Goal: Information Seeking & Learning: Learn about a topic

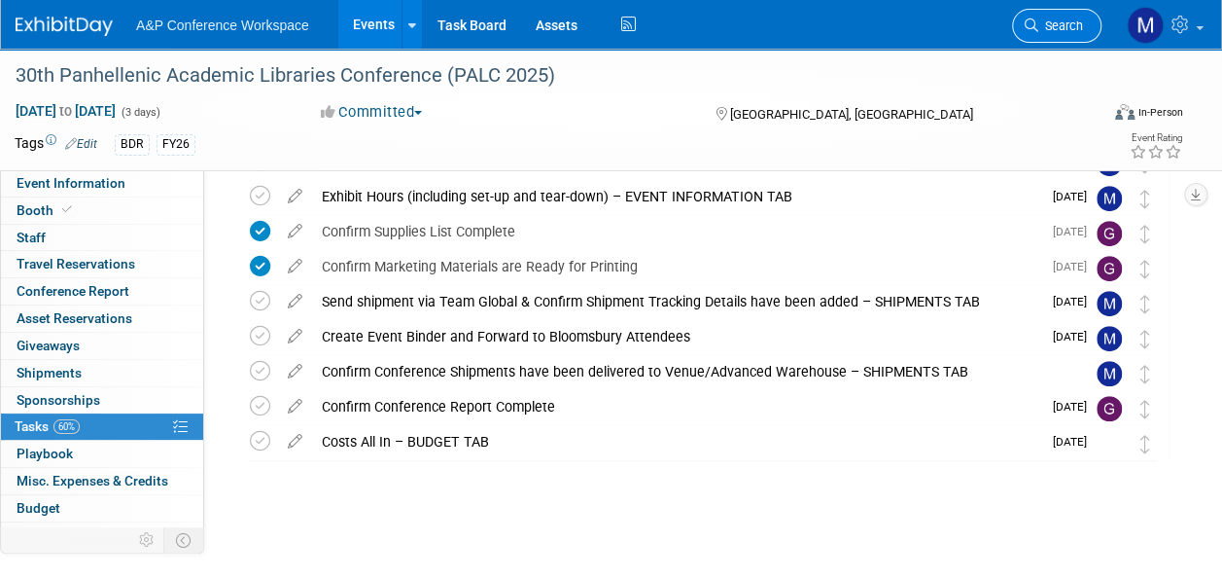
click at [1055, 21] on span "Search" at bounding box center [1060, 25] width 45 height 15
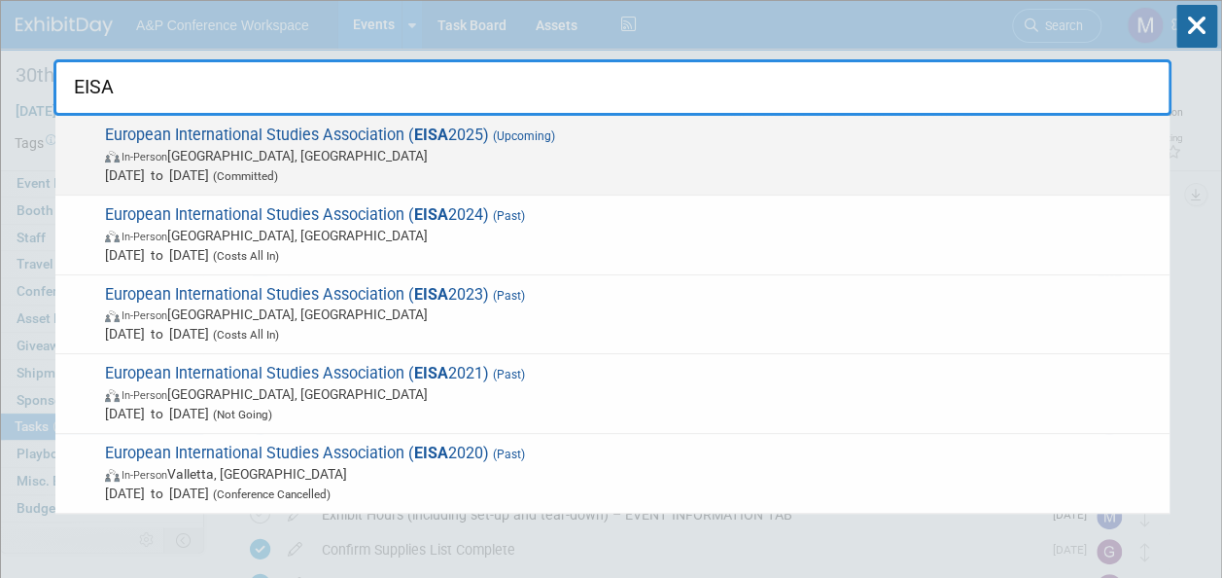
type input "EISA"
click at [435, 137] on strong "EISA" at bounding box center [431, 134] width 34 height 18
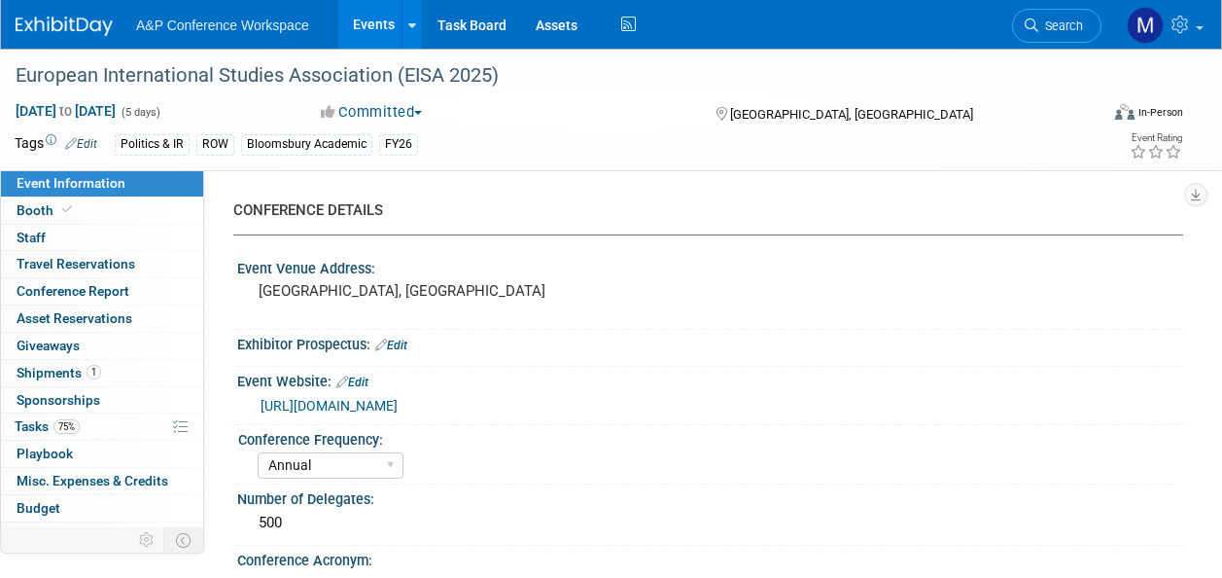
select select "Annual"
select select "Level 2"
select select "In-Person Booth"
select select "Politics & International Relations"
select select "Bloomsbury Academic"
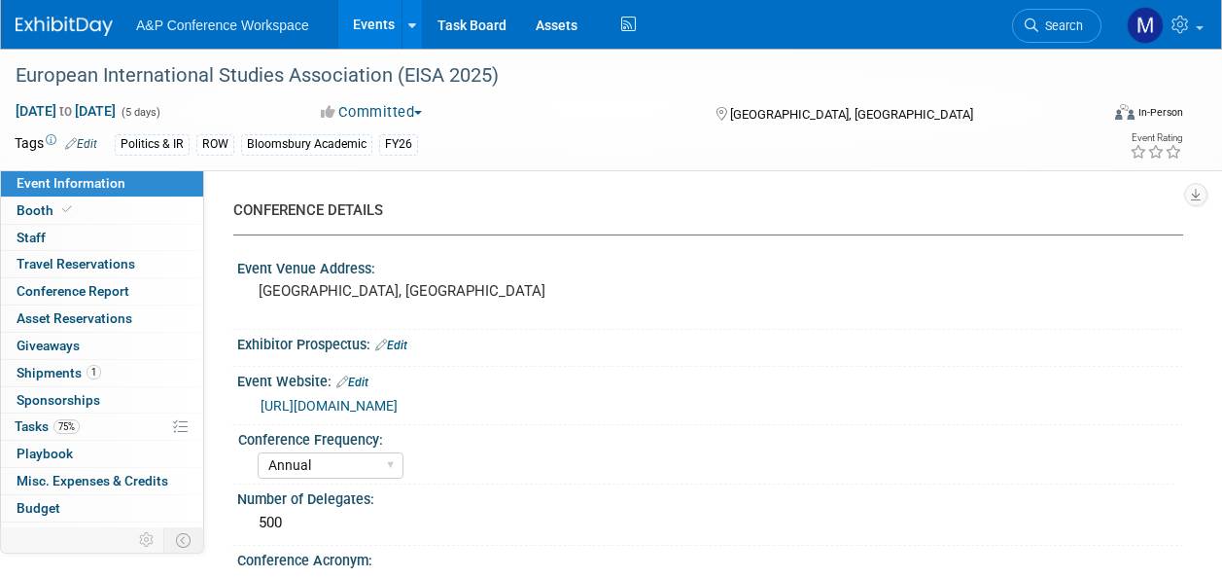
select select "[PERSON_NAME]"
select select "Brand/Subject Presence​"
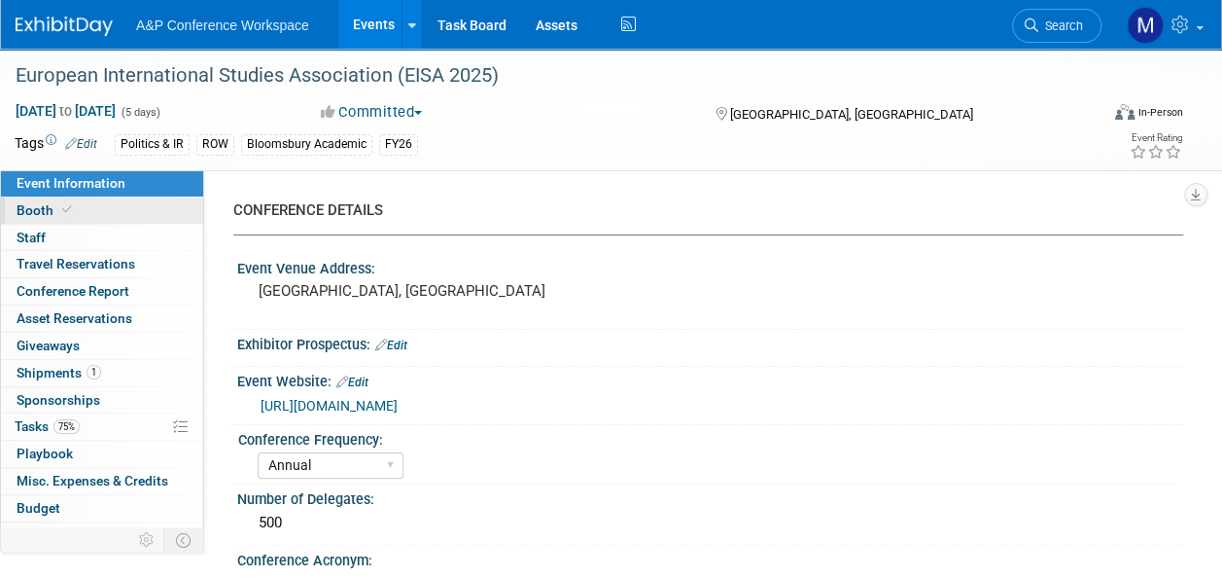
click at [51, 200] on link "Booth" at bounding box center [102, 210] width 202 height 26
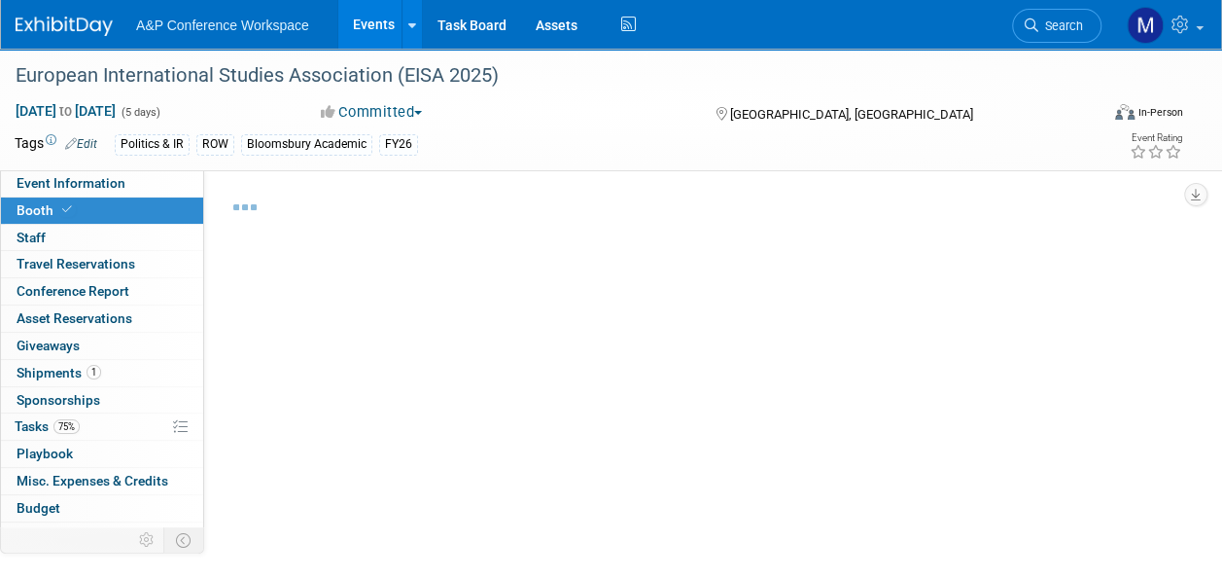
select select "COBA"
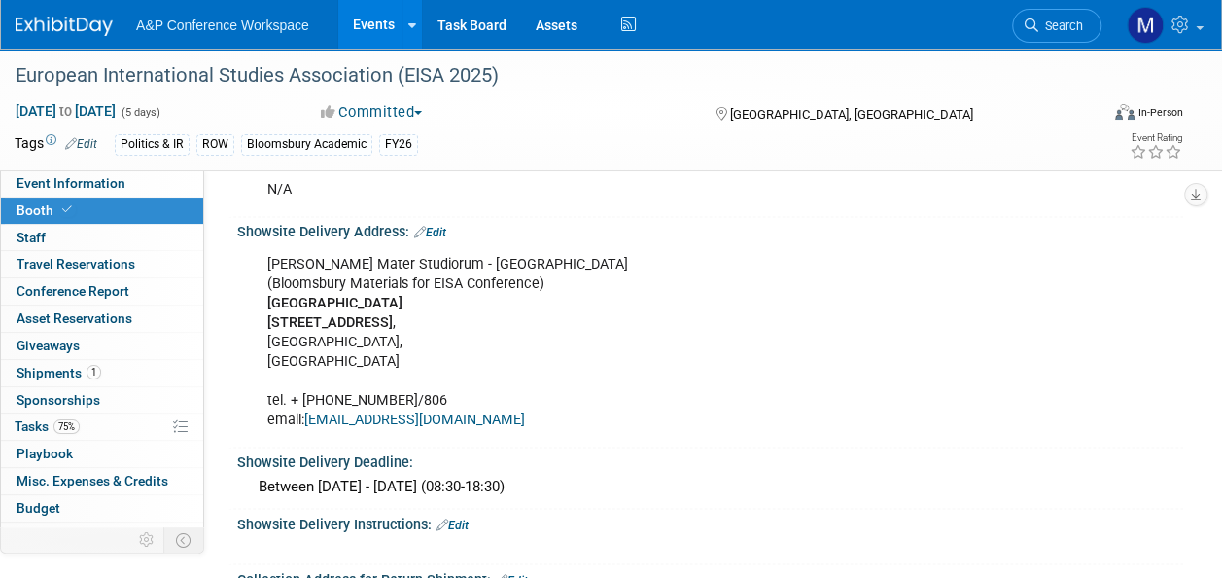
scroll to position [1458, 0]
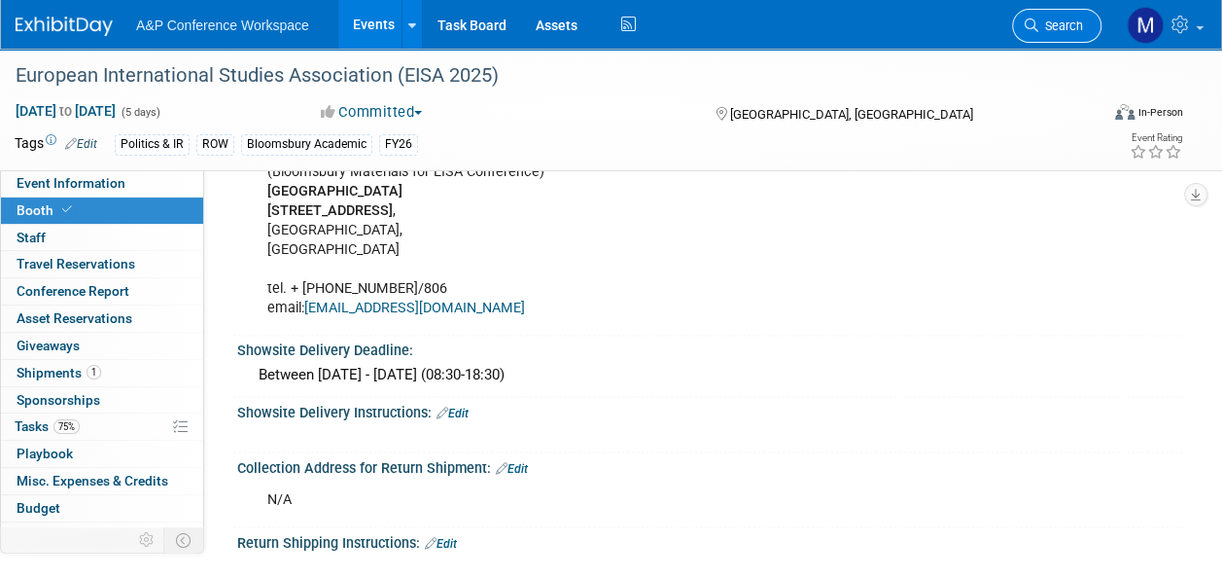
click at [1069, 22] on span "Search" at bounding box center [1060, 25] width 45 height 15
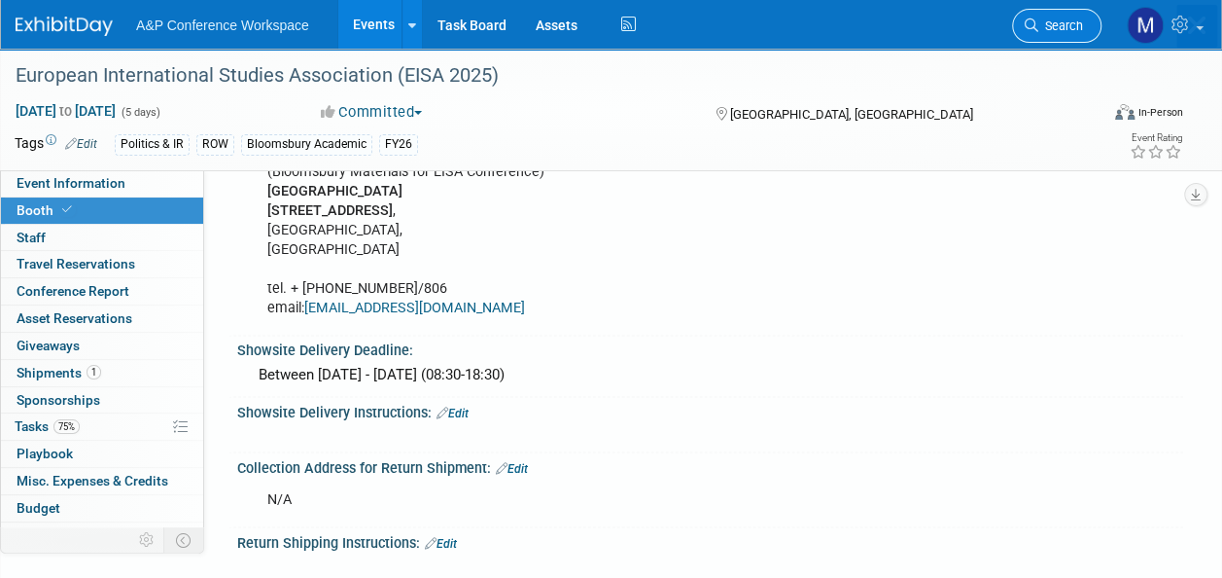
scroll to position [0, 0]
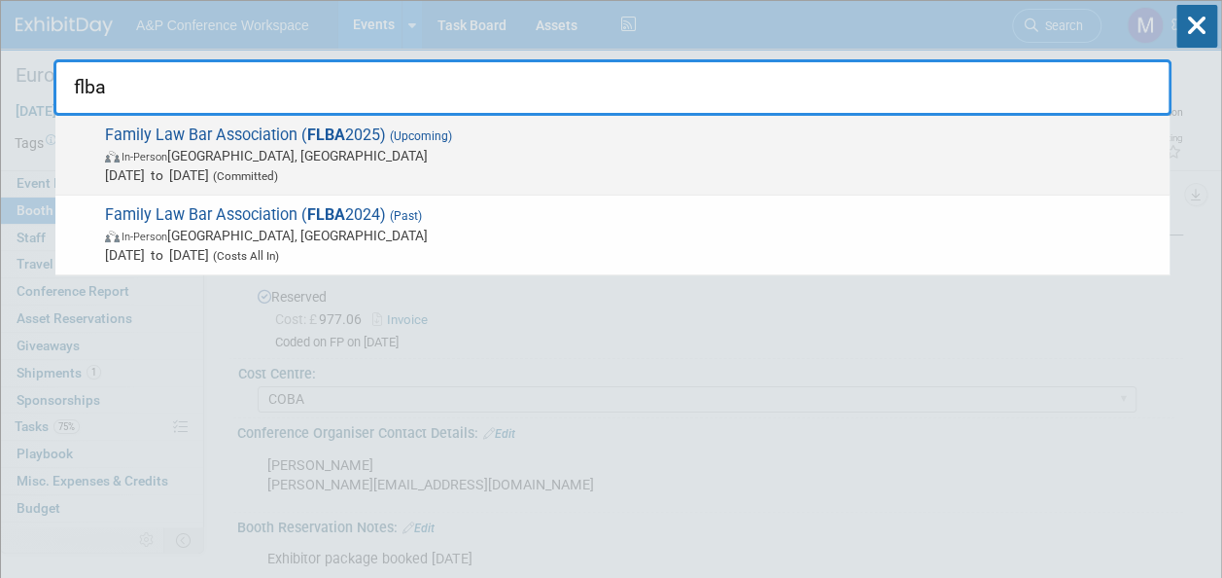
type input "flba"
click at [377, 132] on span "Family Law Bar Association ( FLBA 2025) (Upcoming) In-Person Birmingham, United…" at bounding box center [629, 154] width 1061 height 59
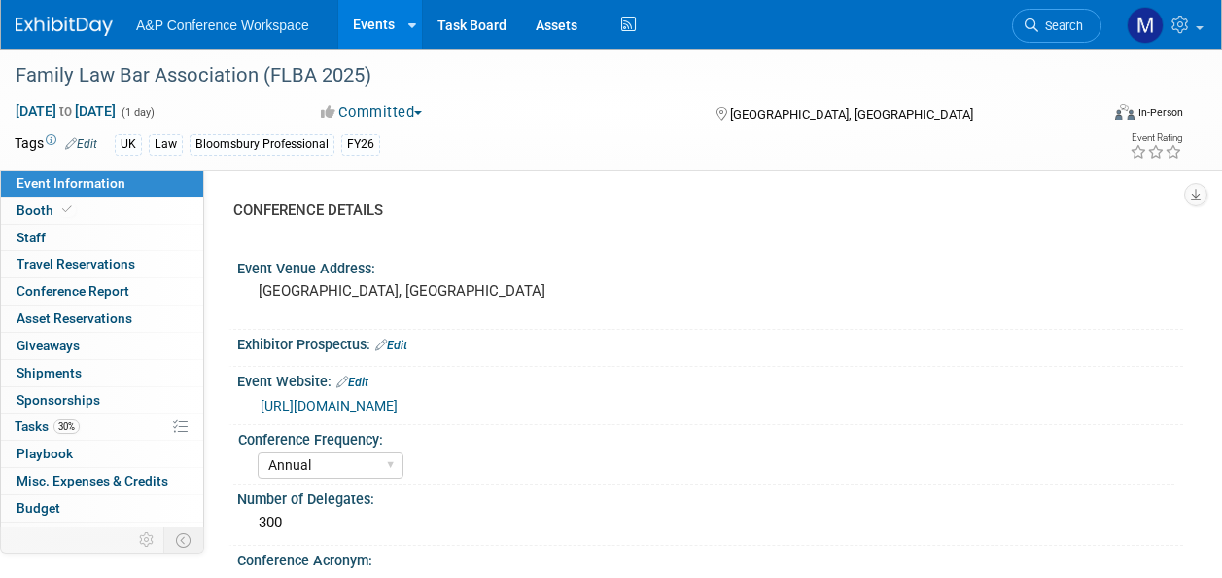
select select "Annual"
select select "Level 2"
select select "In-Person Booth"
select select "Law"
select select "Bloomsbury Professional"
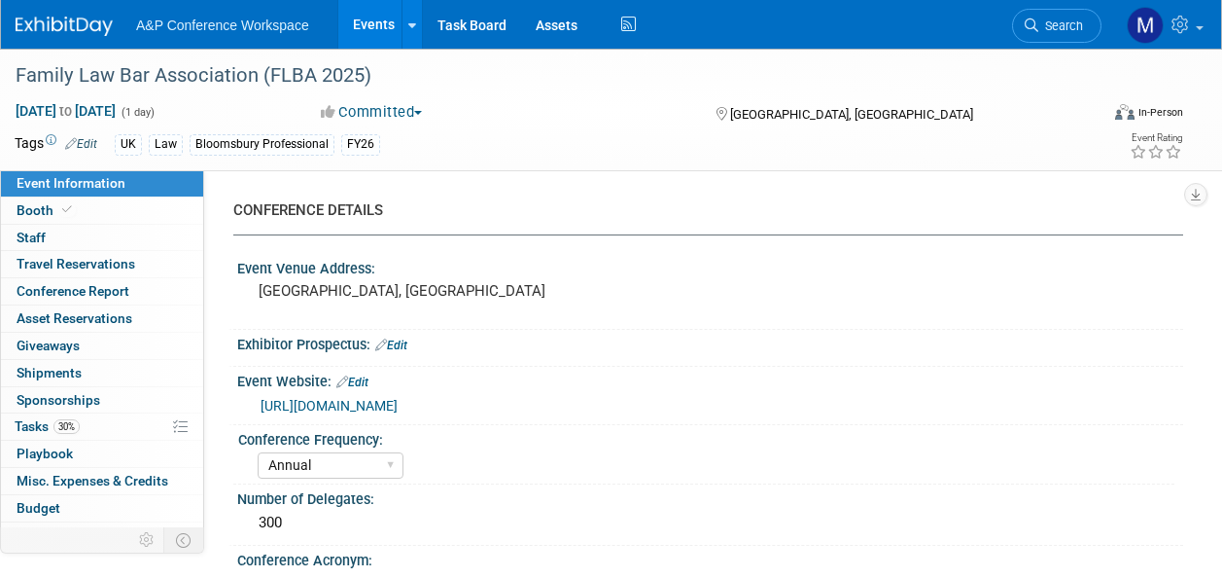
select select "[PERSON_NAME]"
select select "Networking/Commissioning"
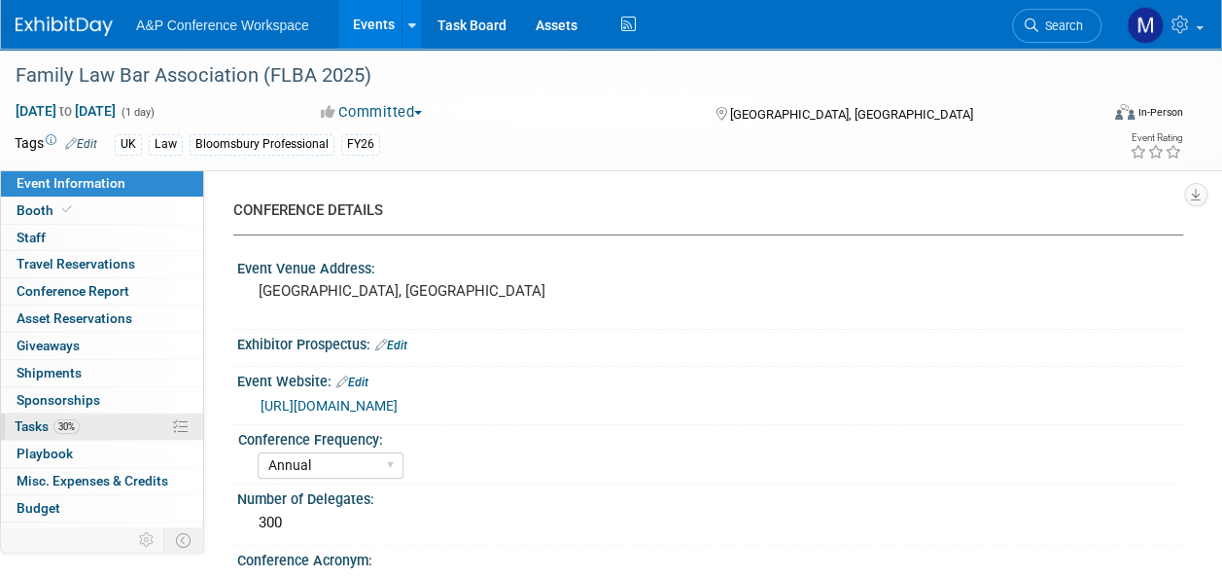
click at [109, 413] on link "30% Tasks 30%" at bounding box center [102, 426] width 202 height 26
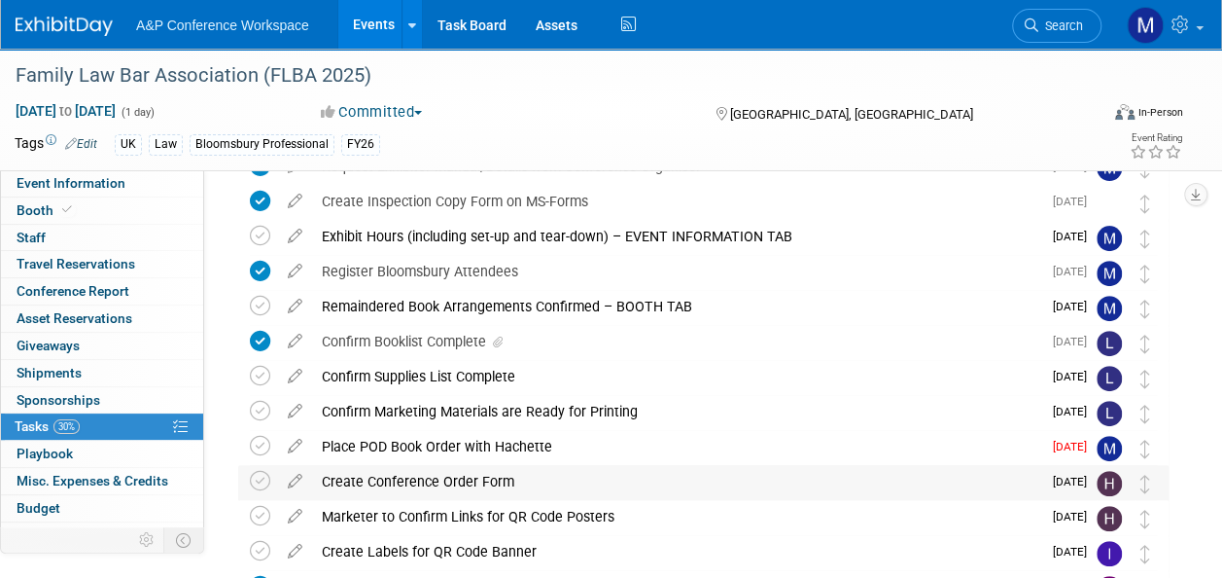
scroll to position [194, 0]
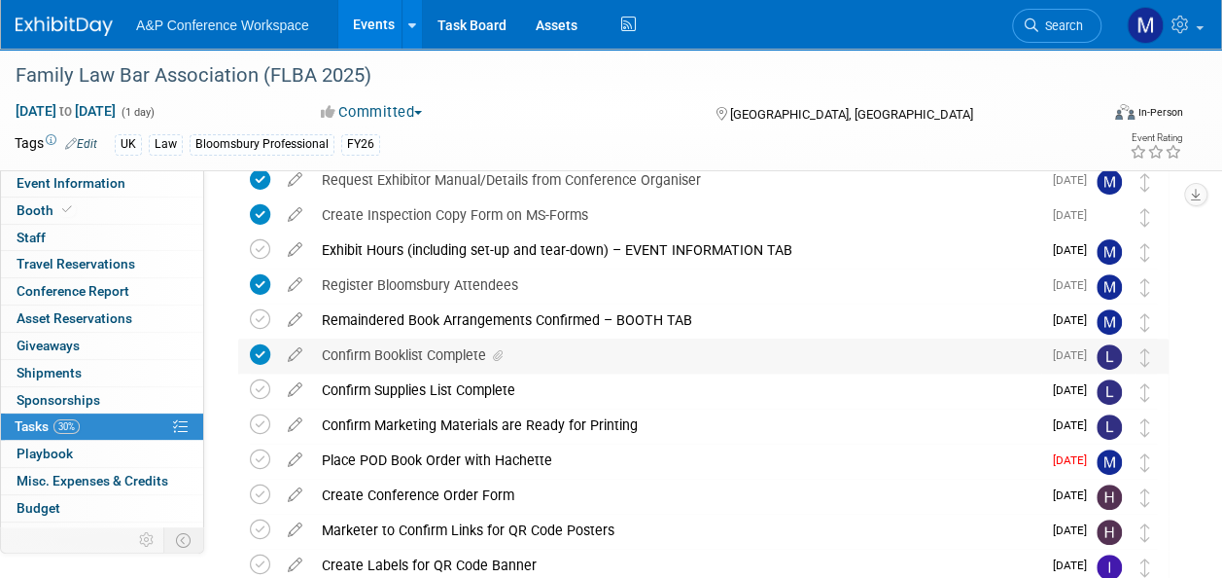
click at [508, 353] on div "Confirm Booklist Complete" at bounding box center [676, 354] width 729 height 33
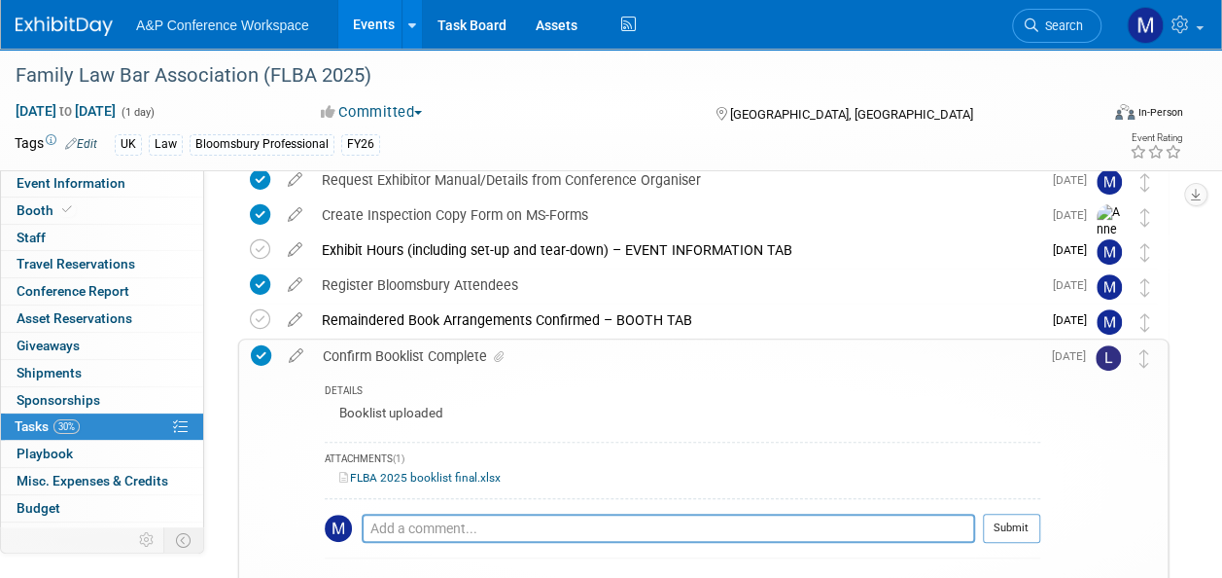
click at [458, 471] on link "FLBA 2025 booklist final.xlsx" at bounding box center [419, 478] width 161 height 14
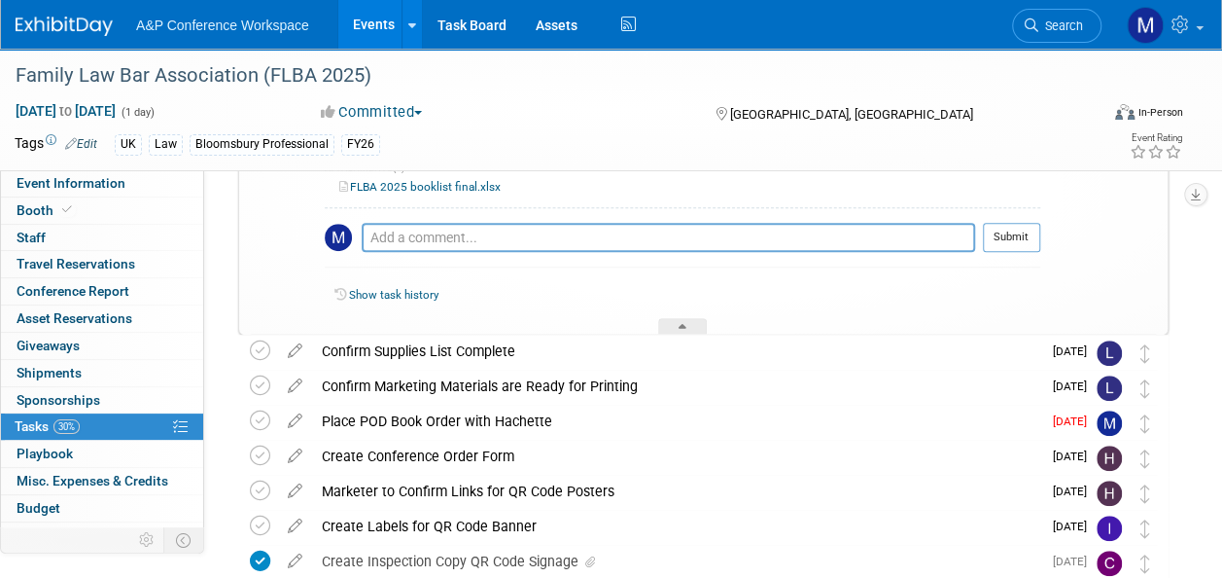
scroll to position [486, 0]
click at [679, 325] on icon at bounding box center [683, 329] width 8 height 12
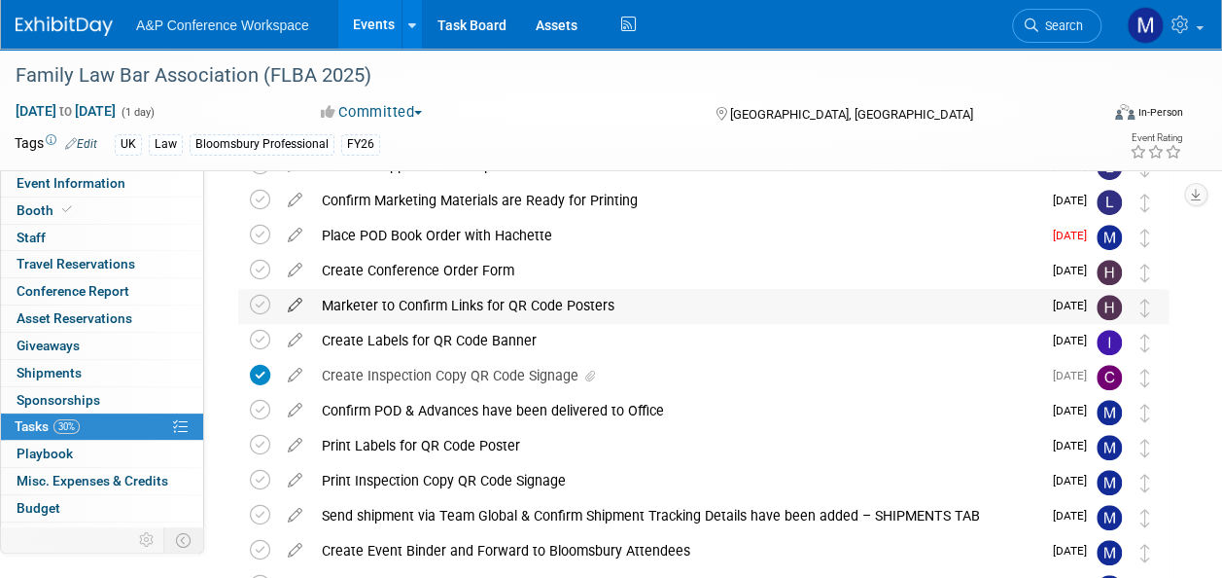
scroll to position [389, 0]
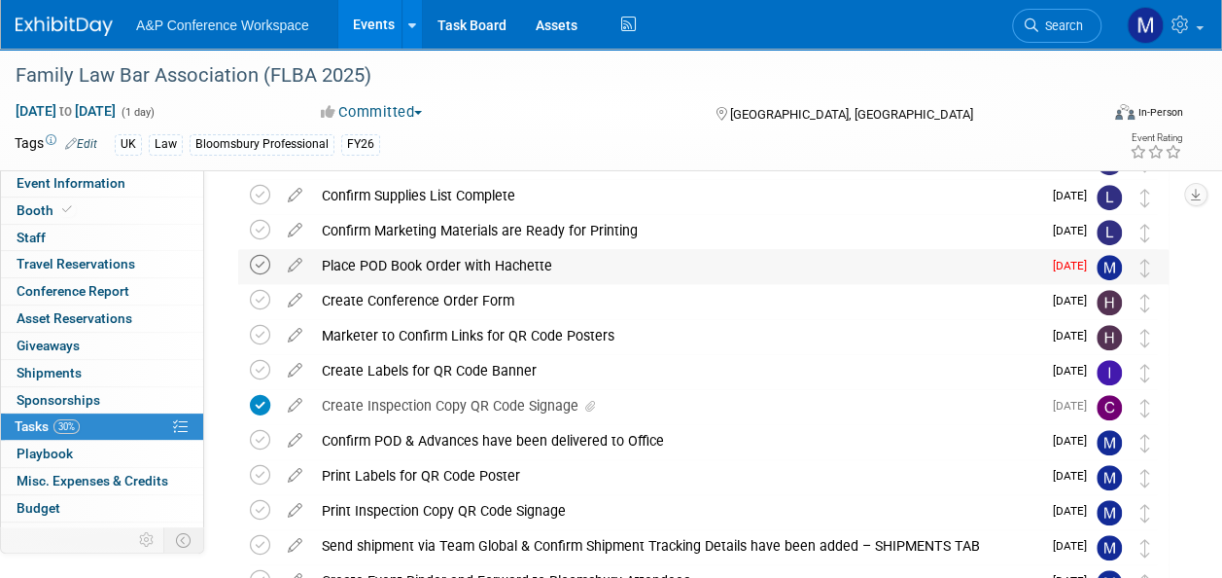
click at [258, 269] on icon at bounding box center [260, 265] width 20 height 20
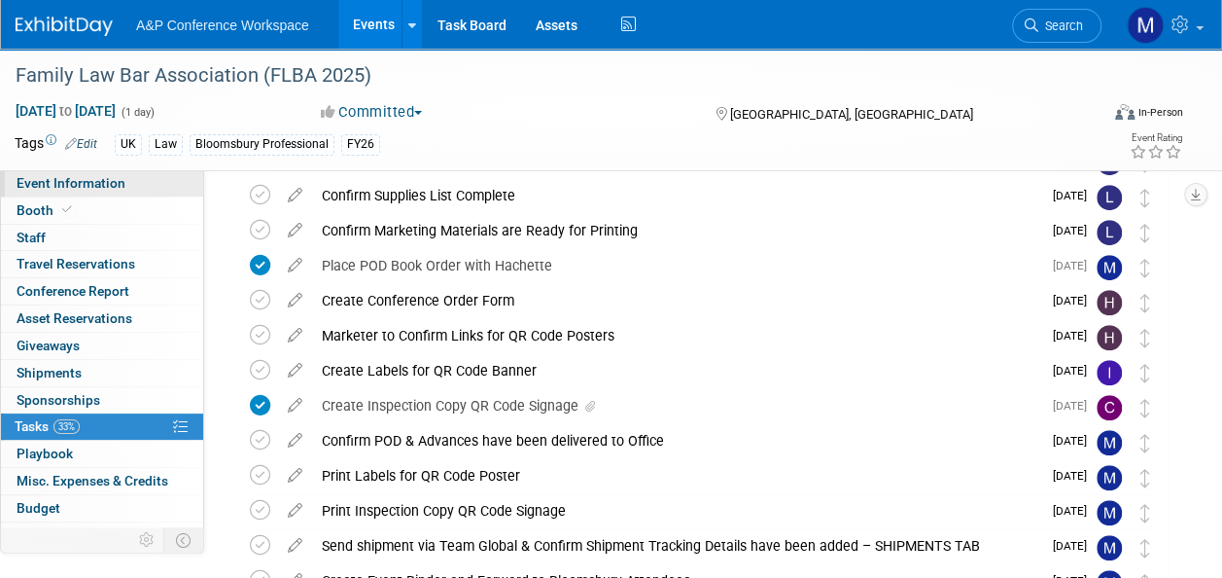
click at [156, 187] on link "Event Information" at bounding box center [102, 183] width 202 height 26
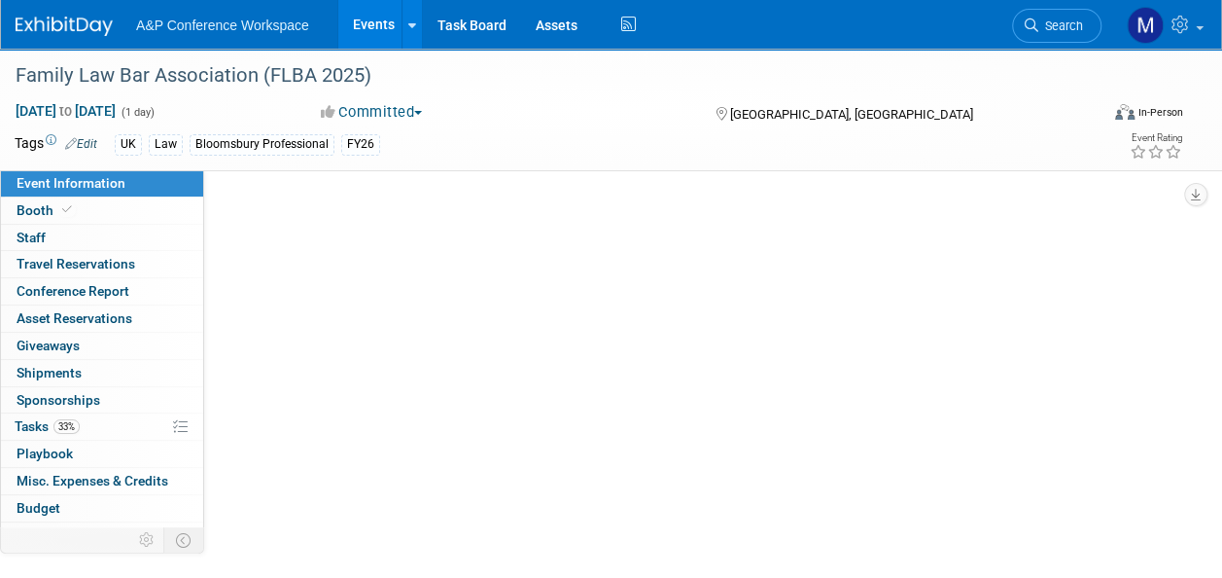
scroll to position [0, 0]
select select "Annual"
select select "Level 2"
select select "In-Person Booth"
select select "Law"
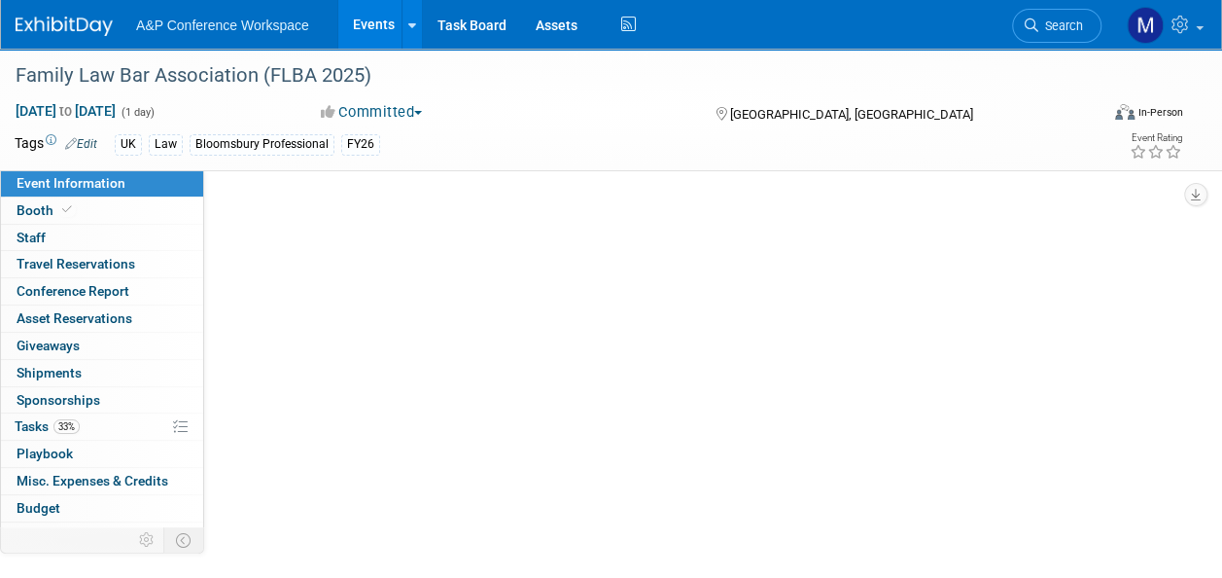
select select "Bloomsbury Professional"
select select "[PERSON_NAME]"
select select "Networking/Commissioning"
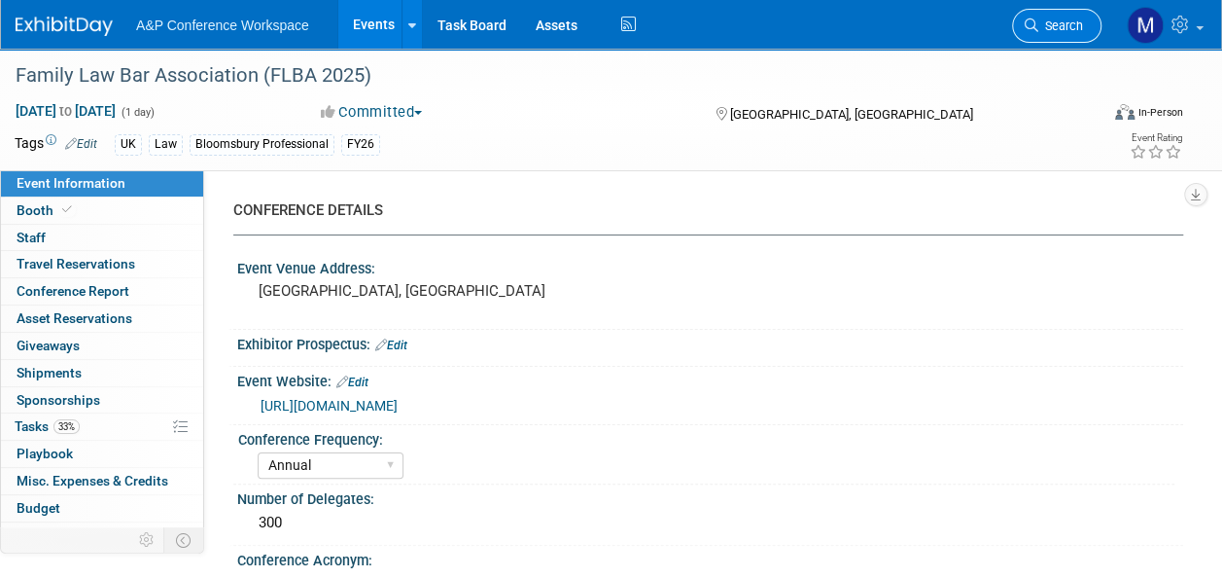
click at [1062, 28] on span "Search" at bounding box center [1060, 25] width 45 height 15
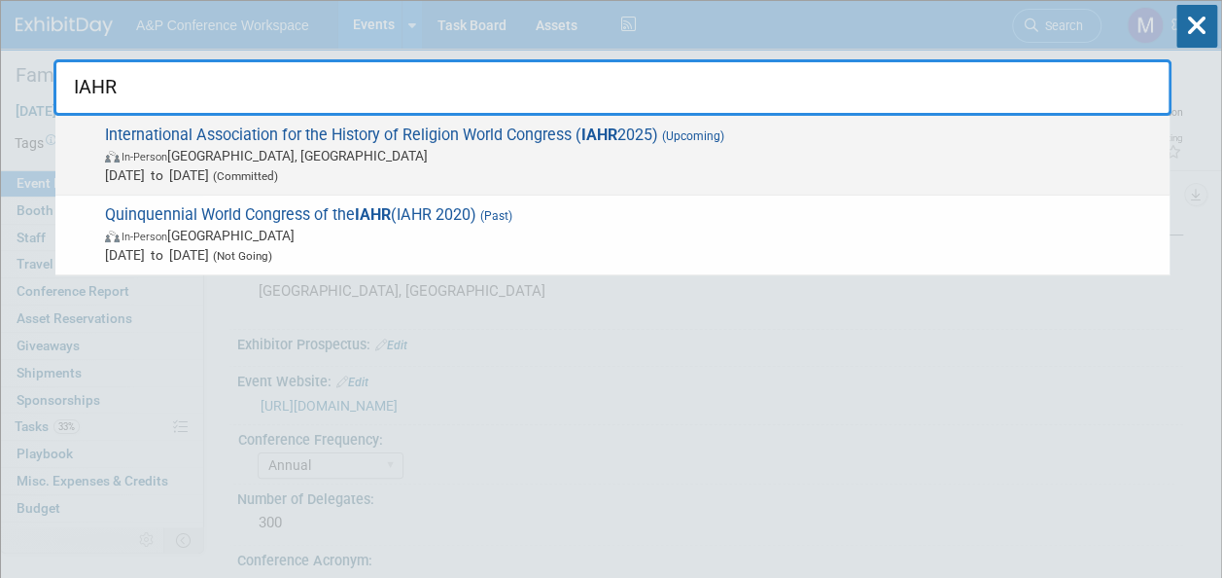
type input "IAHR"
click at [648, 138] on span "International Association for the History of Religion World Congress ( IAHR 202…" at bounding box center [629, 154] width 1061 height 59
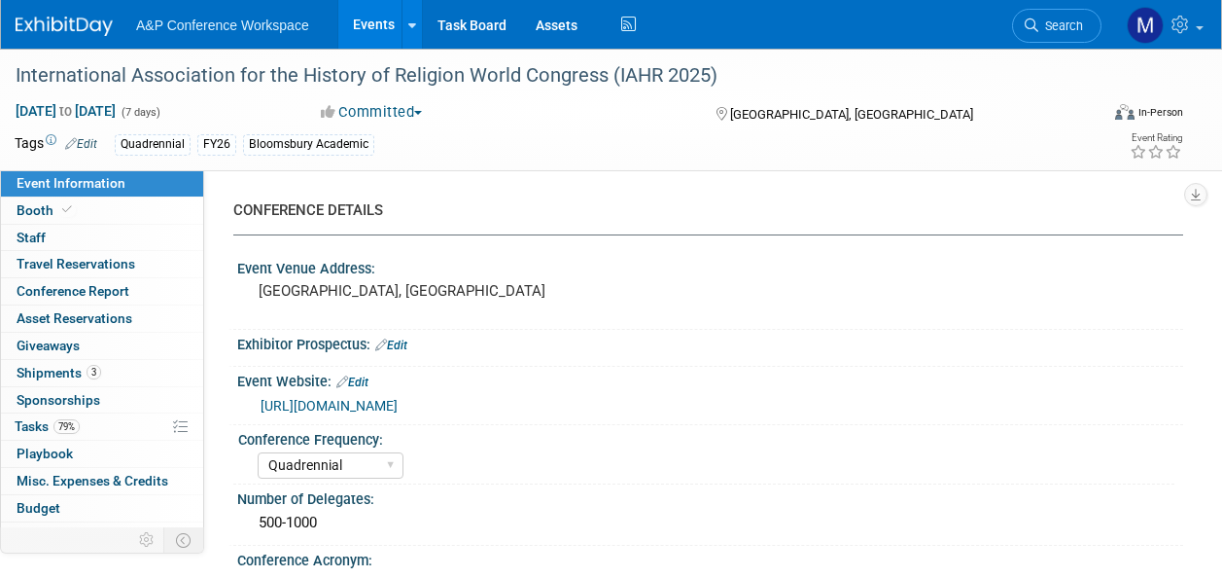
select select "Quadrennial"
select select "Level 2"
select select "In-Person Booth"
select select "Religious Studies"
select select "Bloomsbury Academic"
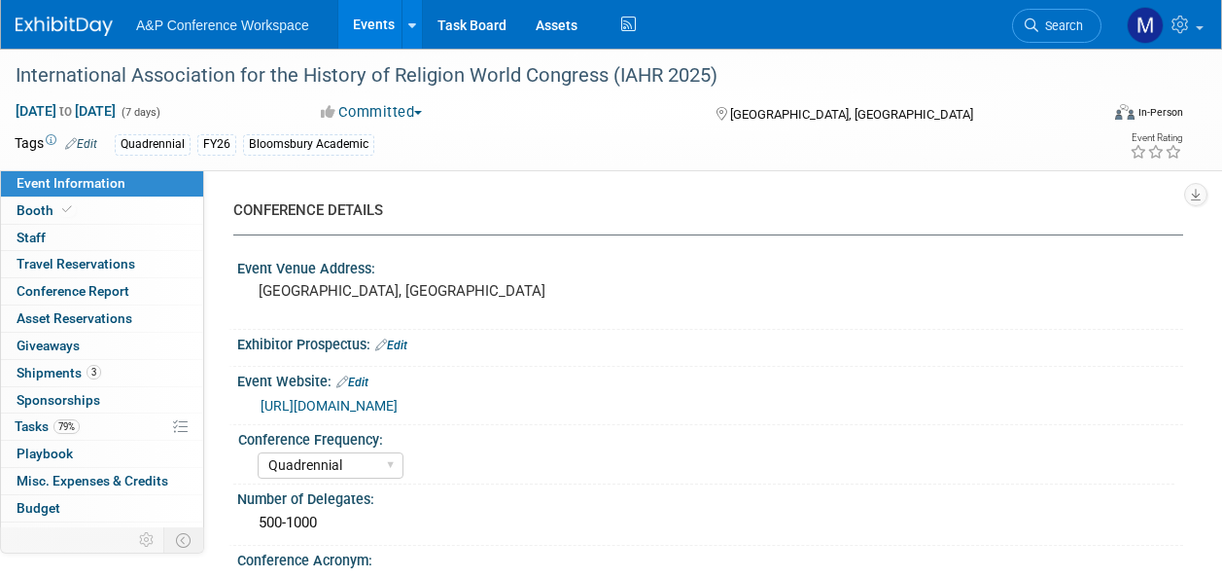
select select "[PERSON_NAME]"
select select "Networking/Commissioning"
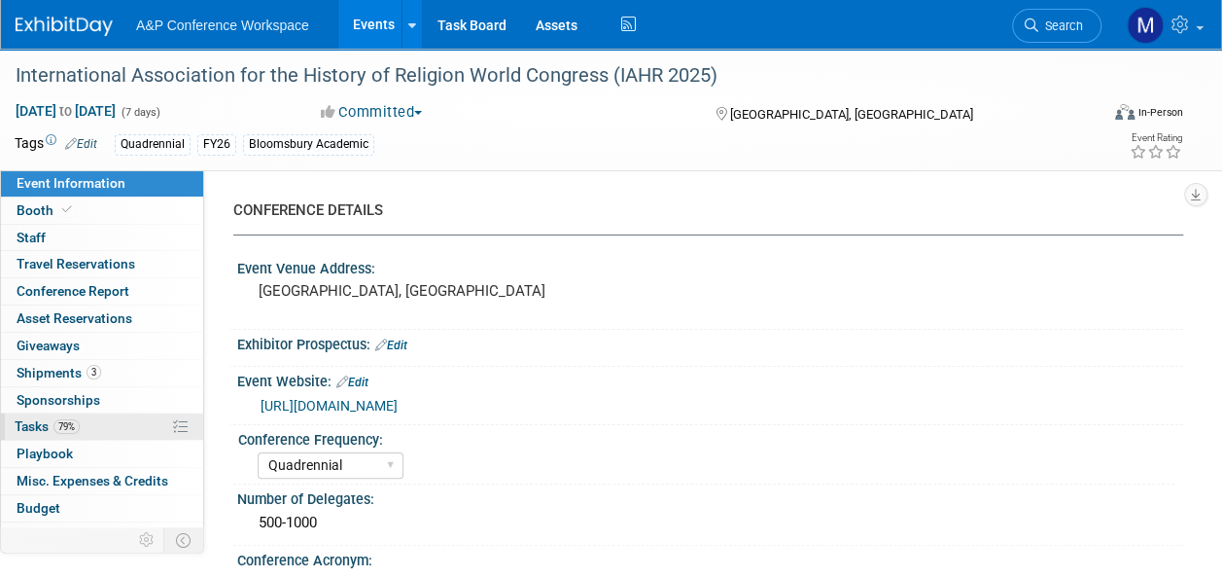
click at [45, 413] on link "79% Tasks 79%" at bounding box center [102, 426] width 202 height 26
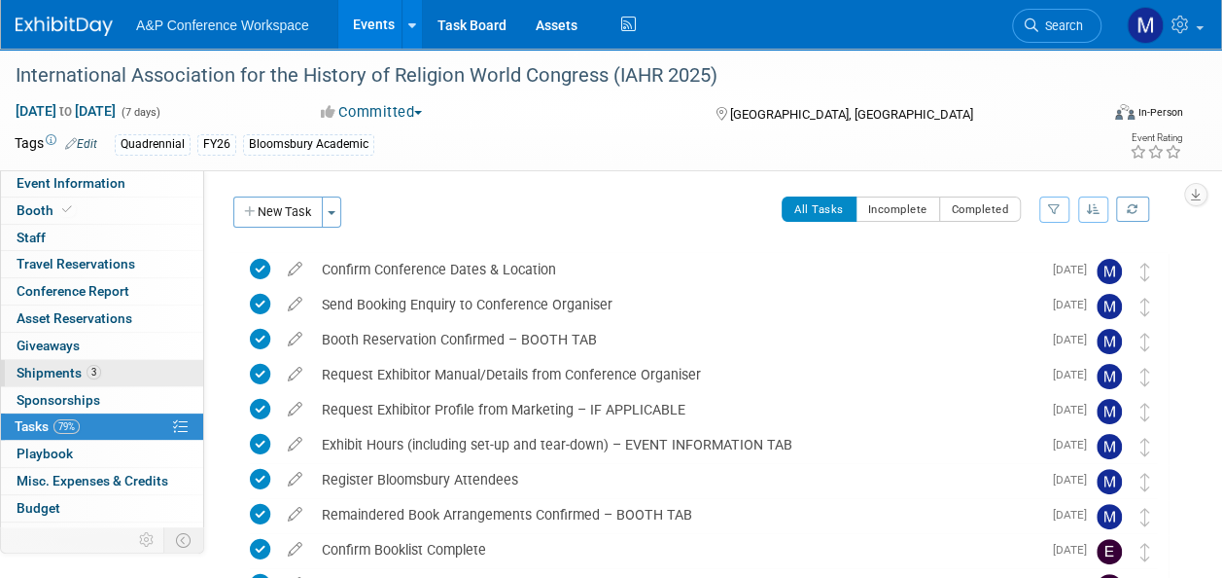
click at [105, 368] on link "3 Shipments 3" at bounding box center [102, 373] width 202 height 26
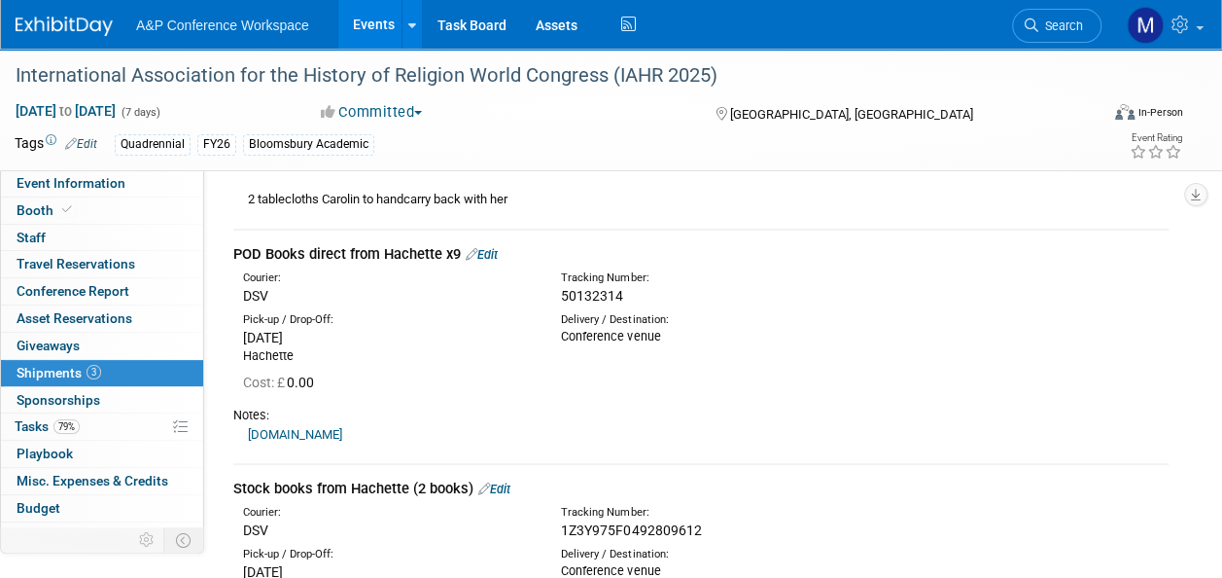
scroll to position [292, 0]
click at [496, 252] on link "Edit" at bounding box center [482, 254] width 32 height 15
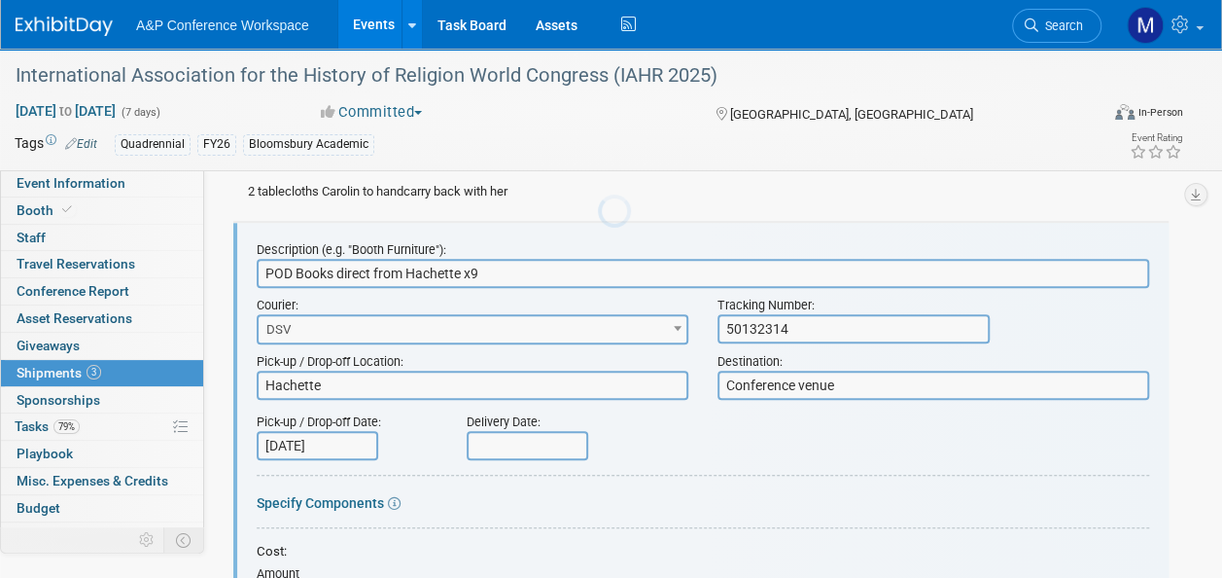
scroll to position [0, 0]
click at [438, 309] on div "Courier:" at bounding box center [473, 301] width 432 height 26
click at [434, 329] on span "DSV" at bounding box center [473, 329] width 428 height 27
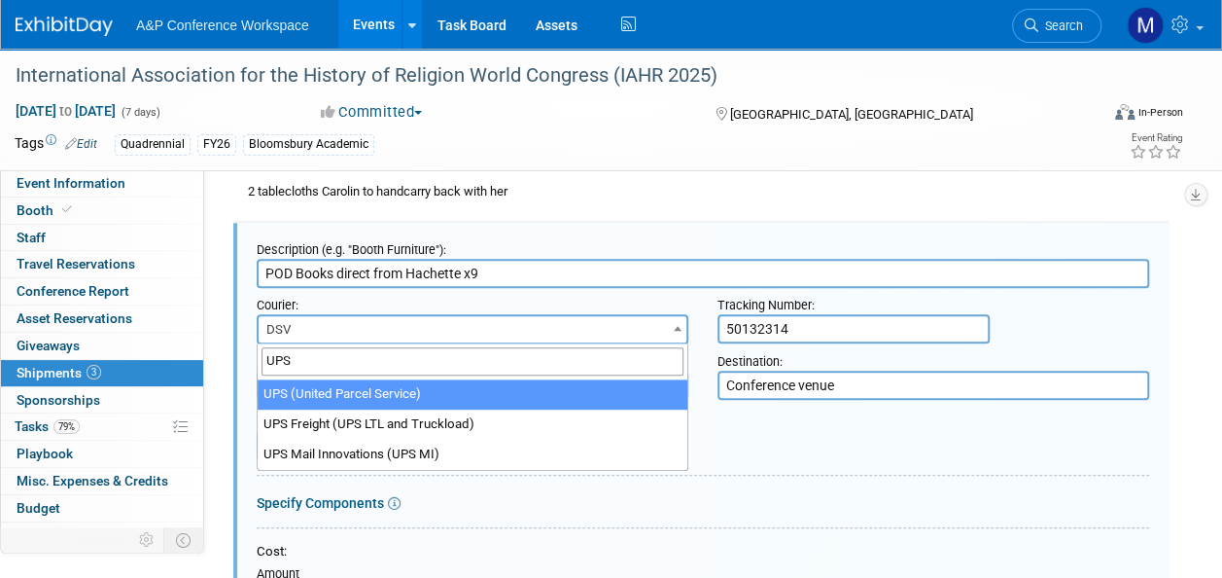
type input "UPS"
select select "508"
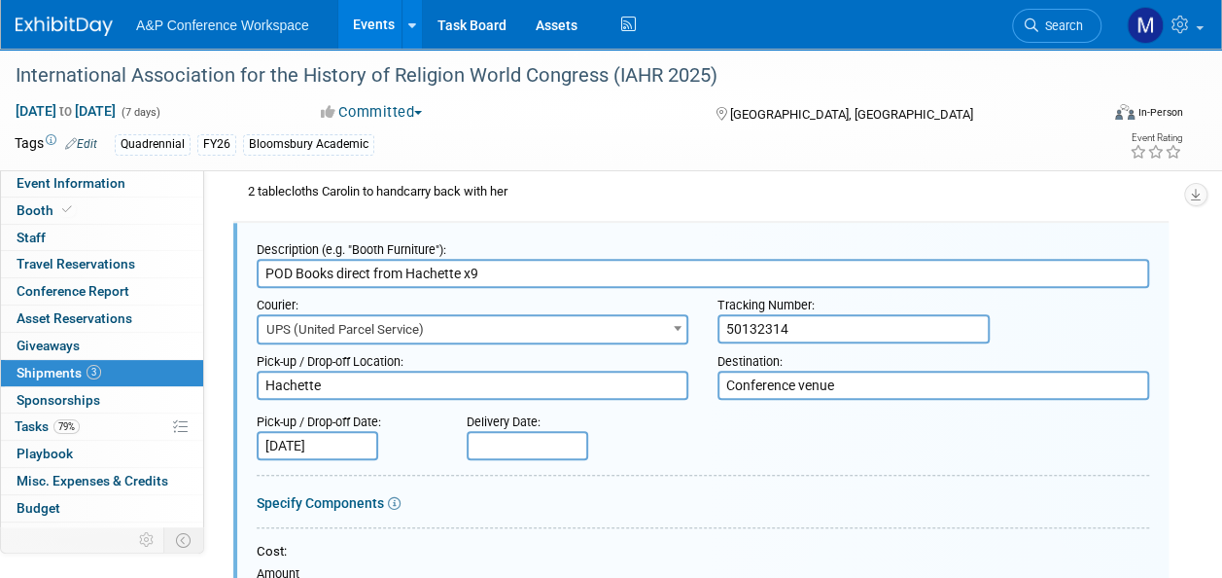
drag, startPoint x: 823, startPoint y: 319, endPoint x: 508, endPoint y: 350, distance: 316.5
paste input "1Z3Y975F0499108250"
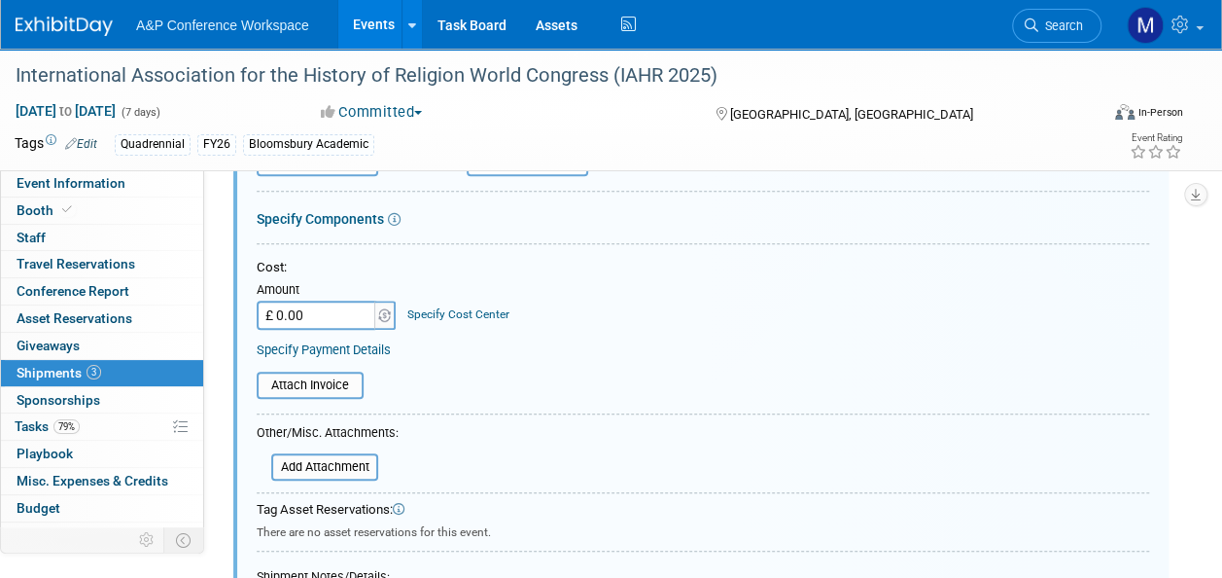
scroll to position [786, 0]
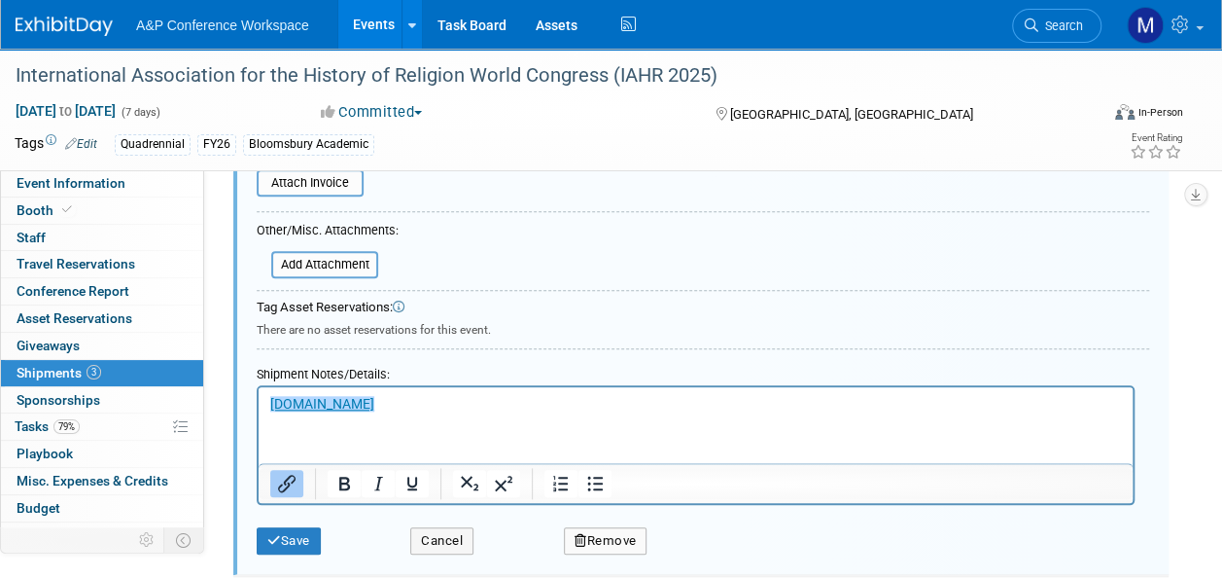
type input "1Z3Y975F0499108250"
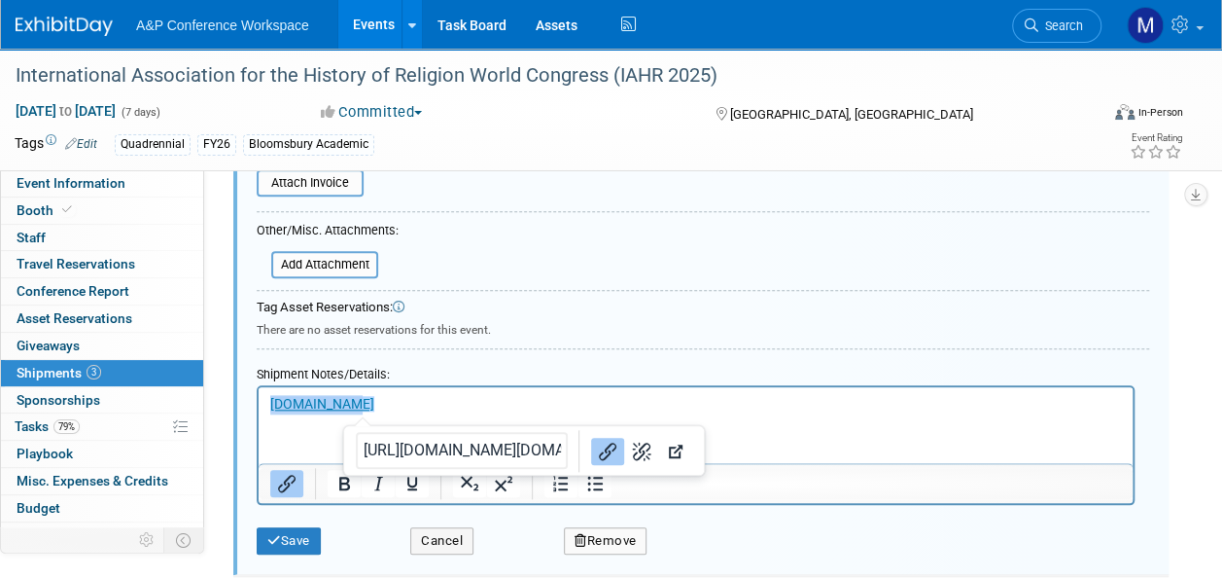
drag, startPoint x: 366, startPoint y: 403, endPoint x: 70, endPoint y: 401, distance: 295.6
click at [259, 401] on html "﻿mydsv.com" at bounding box center [696, 400] width 874 height 27
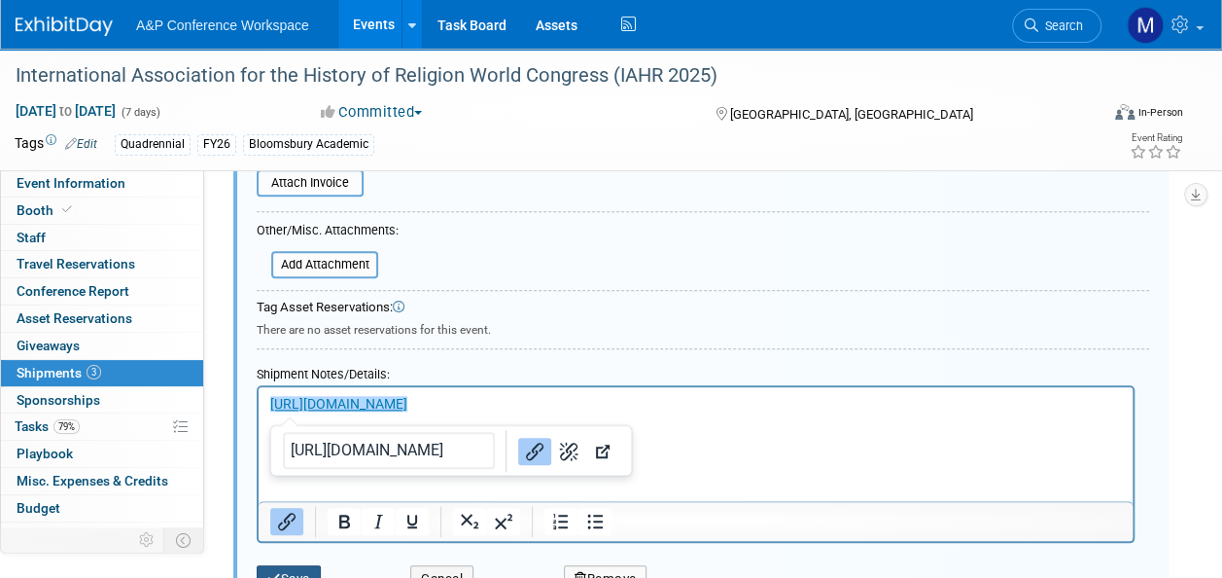
click at [297, 565] on button "Save" at bounding box center [289, 578] width 64 height 27
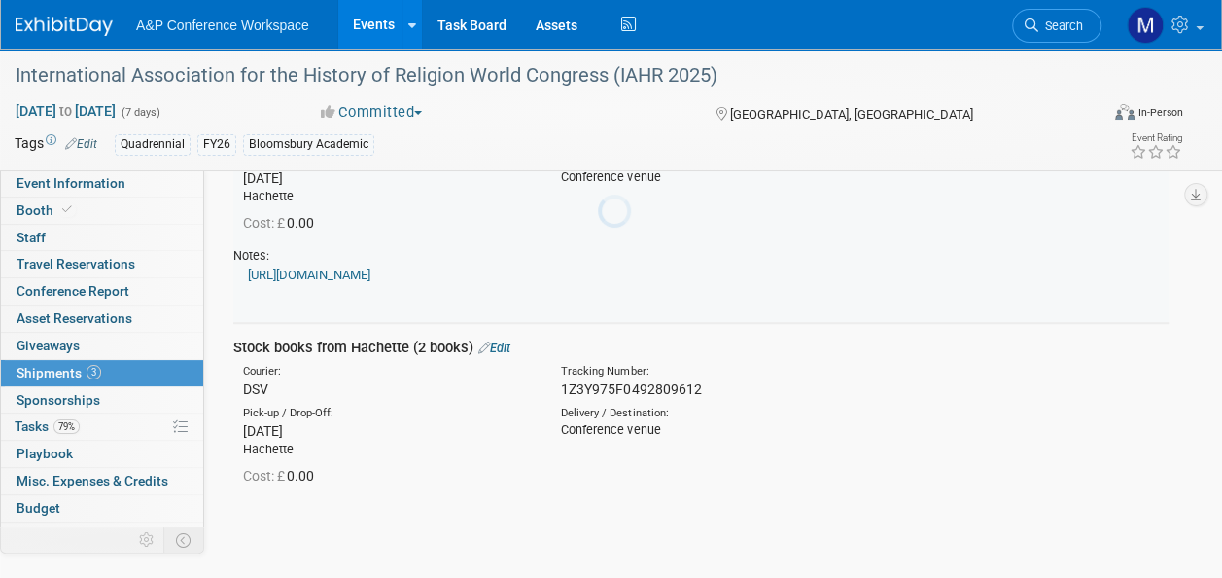
scroll to position [299, 0]
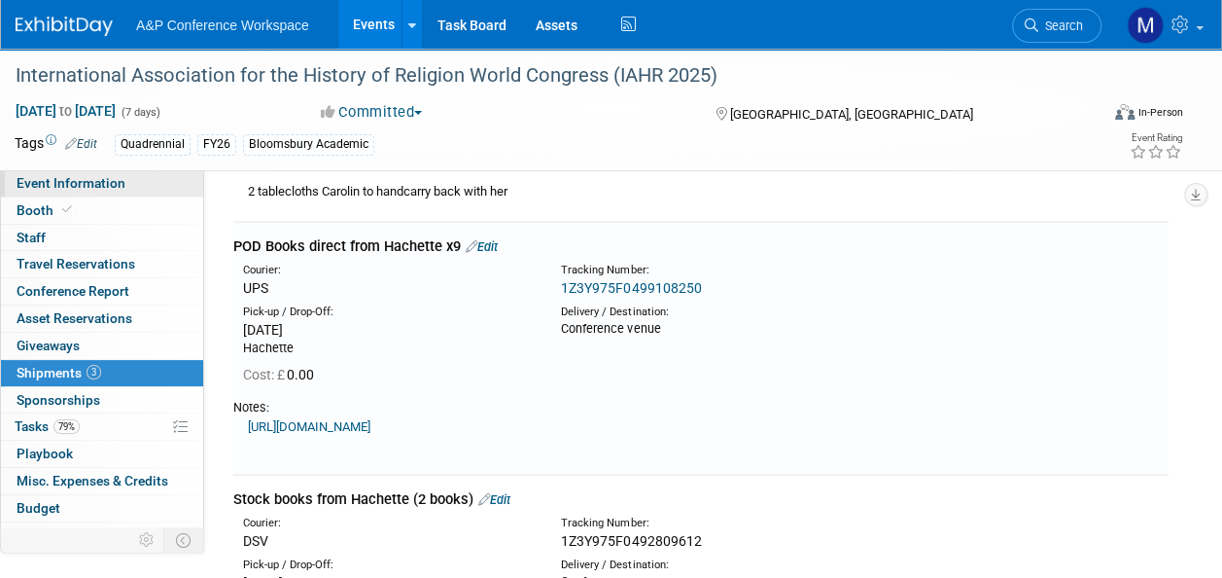
click at [107, 185] on span "Event Information" at bounding box center [71, 183] width 109 height 16
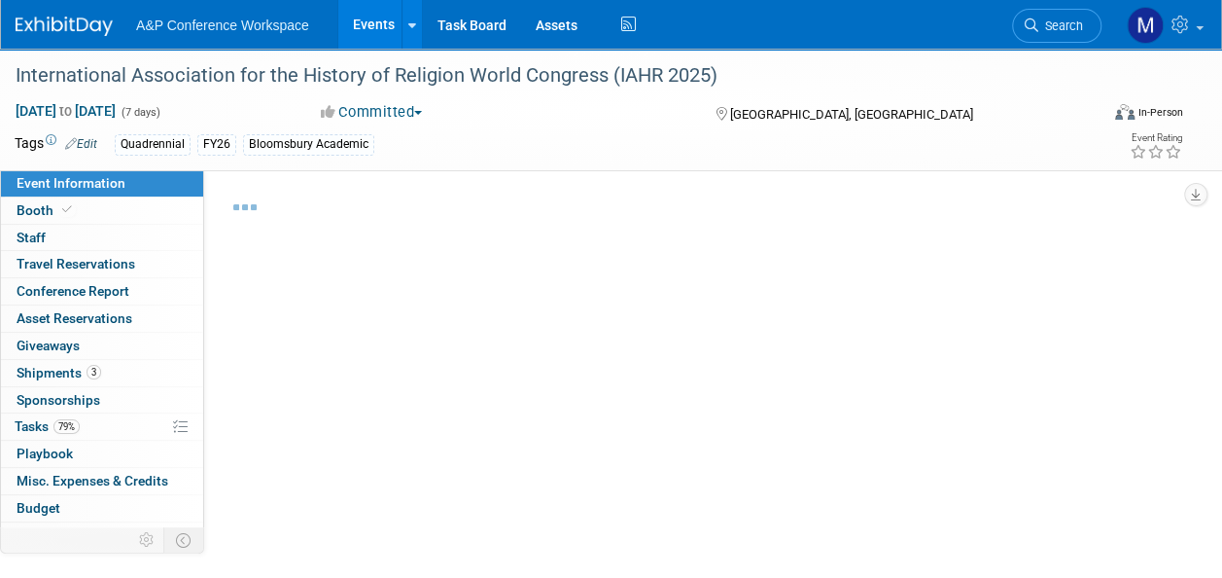
select select "Quadrennial"
select select "Level 2"
select select "In-Person Booth"
select select "Religious Studies"
select select "Bloomsbury Academic"
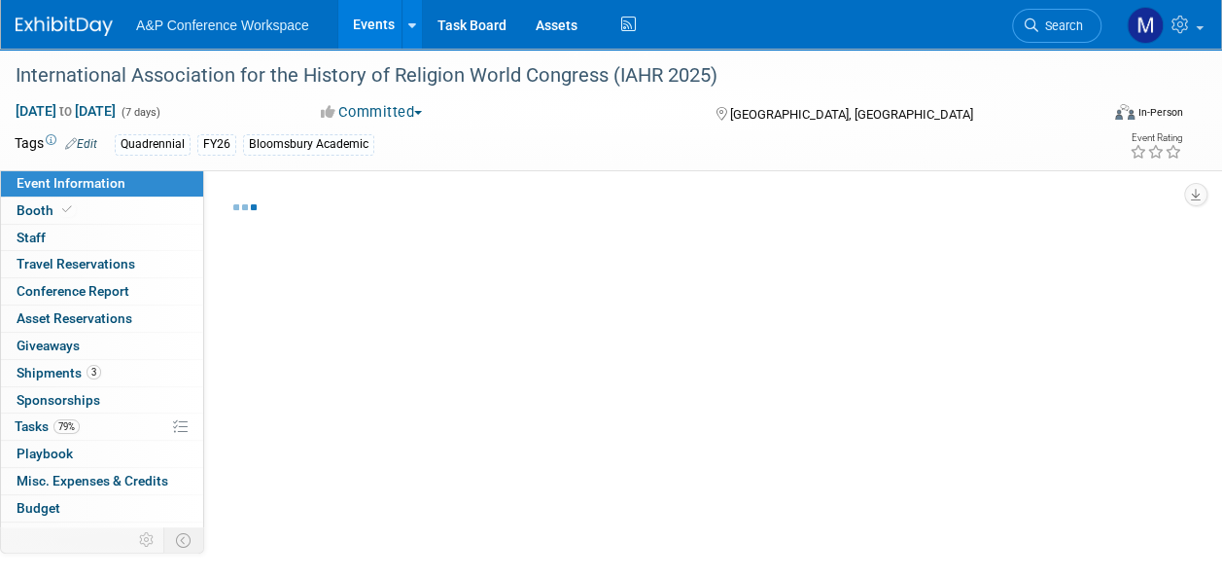
select select "[PERSON_NAME]"
select select "Networking/Commissioning"
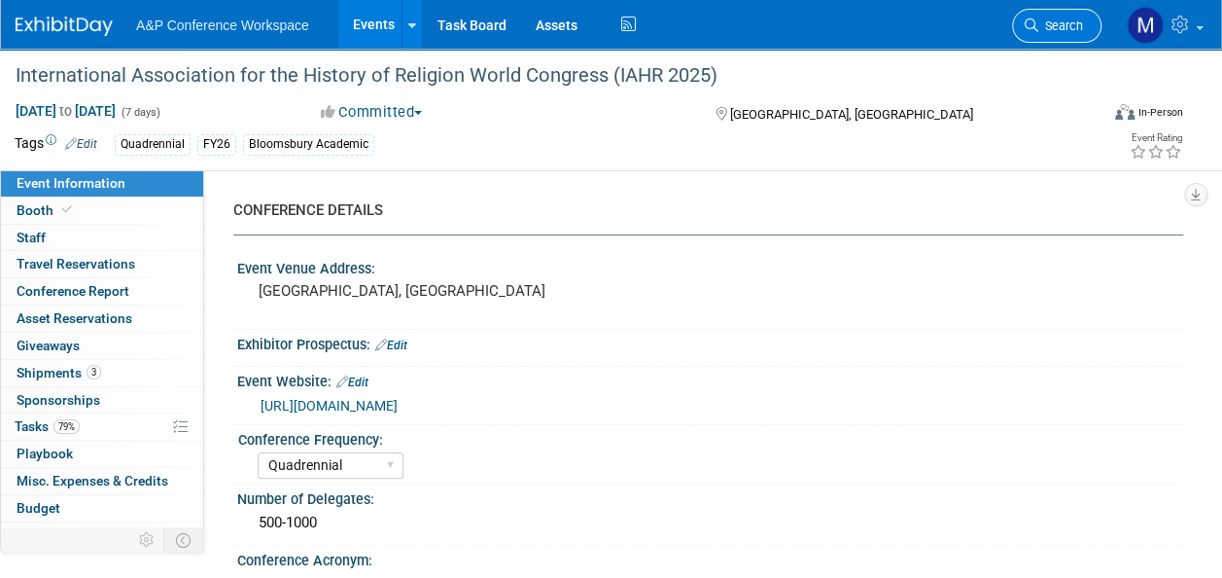
click at [1044, 36] on link "Search" at bounding box center [1056, 26] width 89 height 34
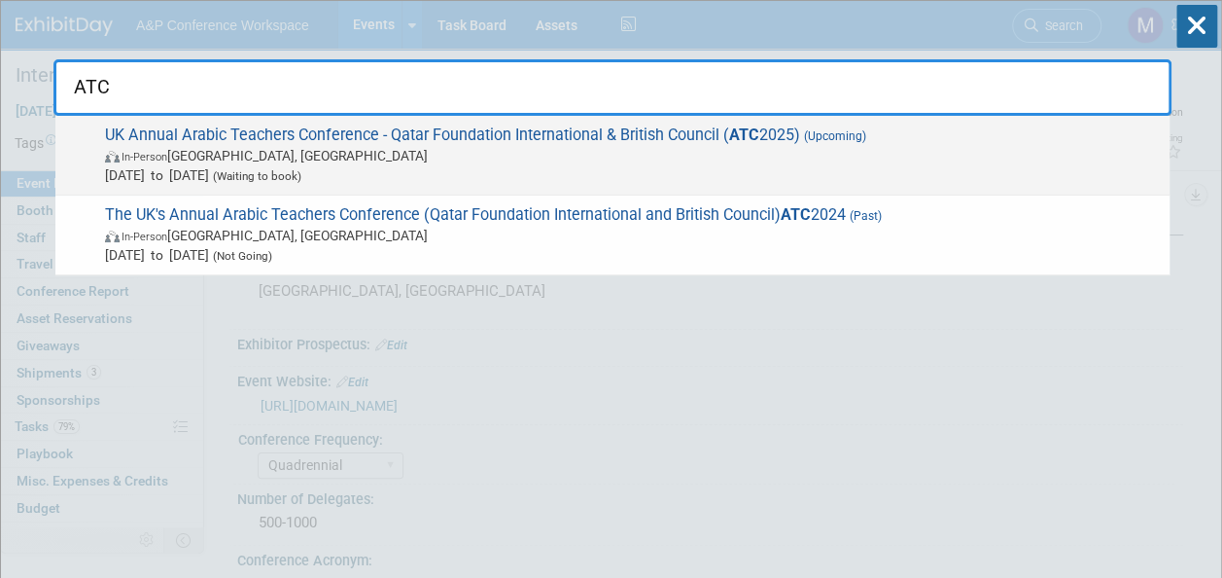
type input "ATC"
click at [661, 125] on span "UK Annual Arabic Teachers Conference - Qatar Foundation International & British…" at bounding box center [629, 154] width 1061 height 59
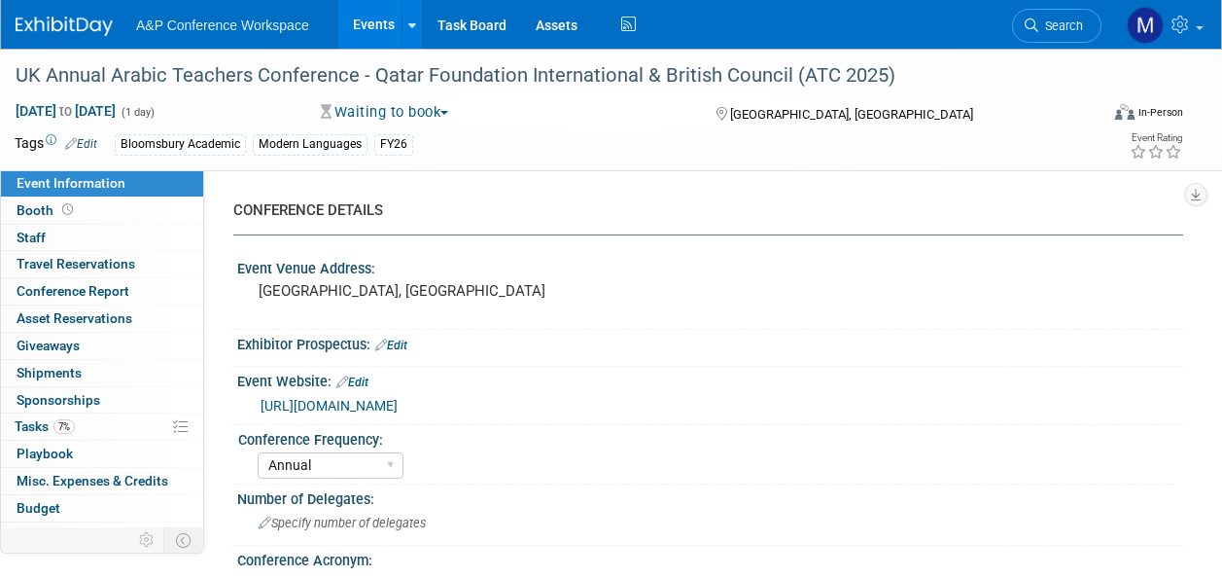
select select "Annual"
select select "Level 2"
select select "In-Person Booth"
select select "Modern Languages"
select select "Bloomsbury Academic"
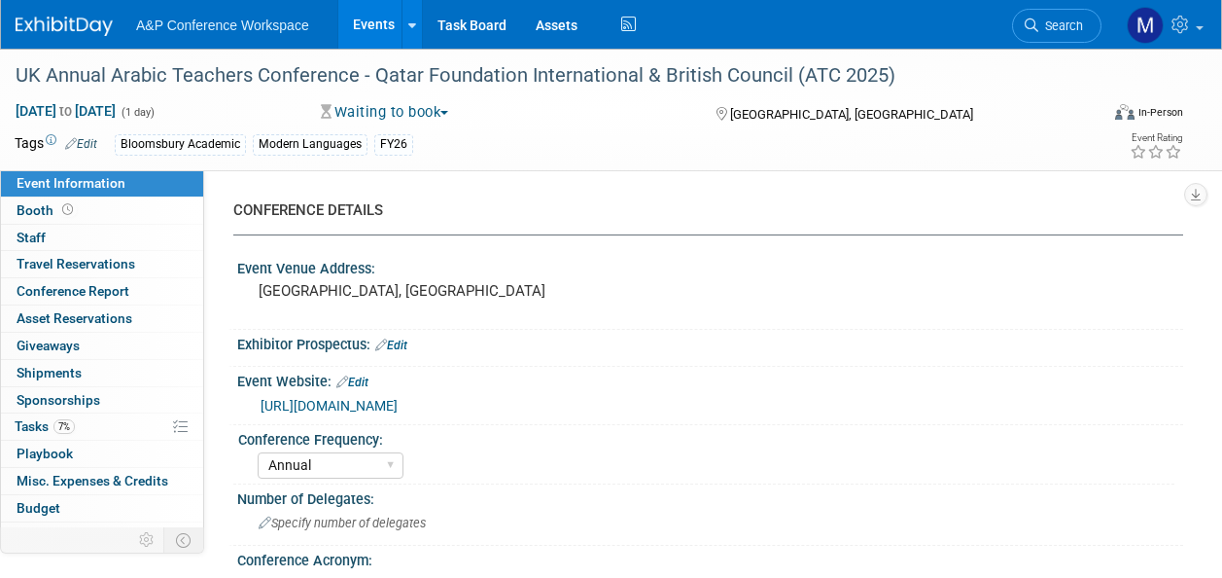
select select "[PERSON_NAME]"
select select "Brand/Subject Presence​"
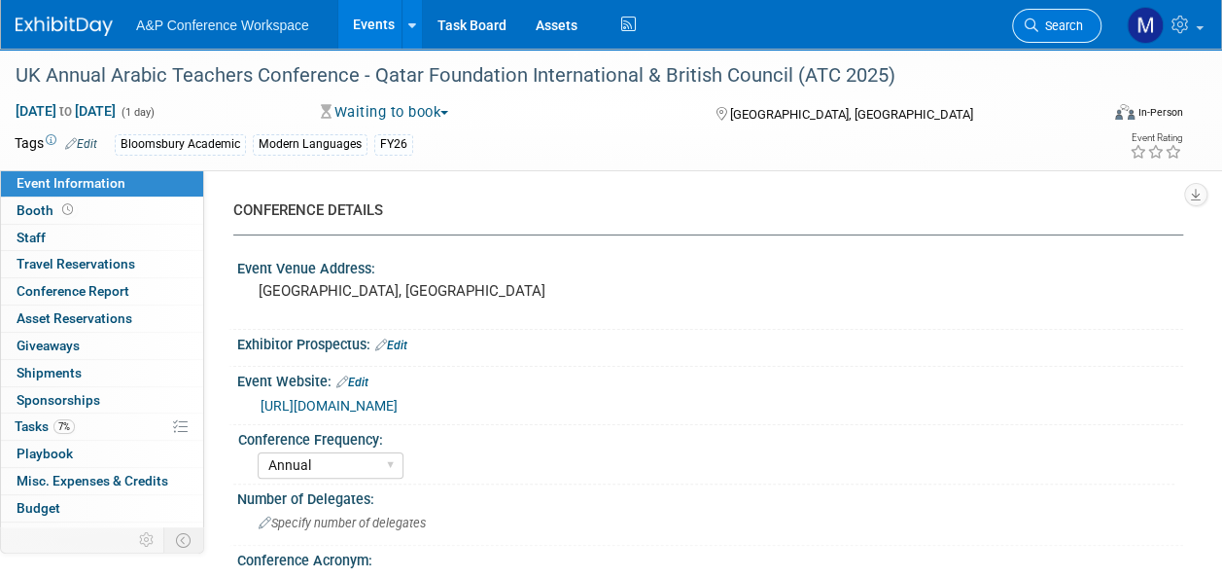
click at [1073, 19] on span "Search" at bounding box center [1060, 25] width 45 height 15
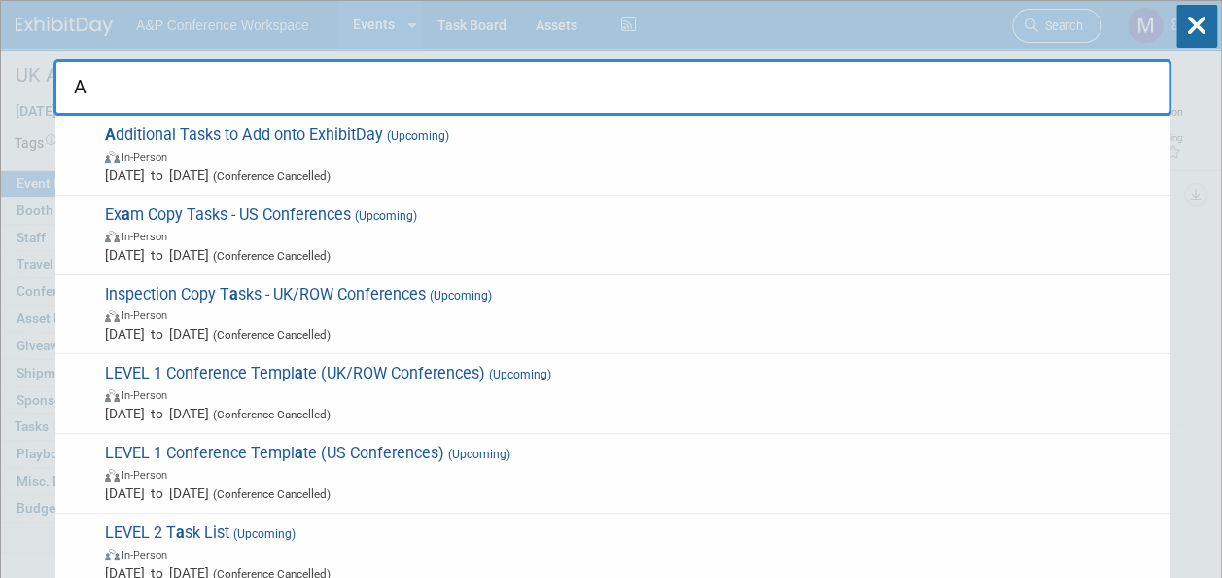
scroll to position [9, 0]
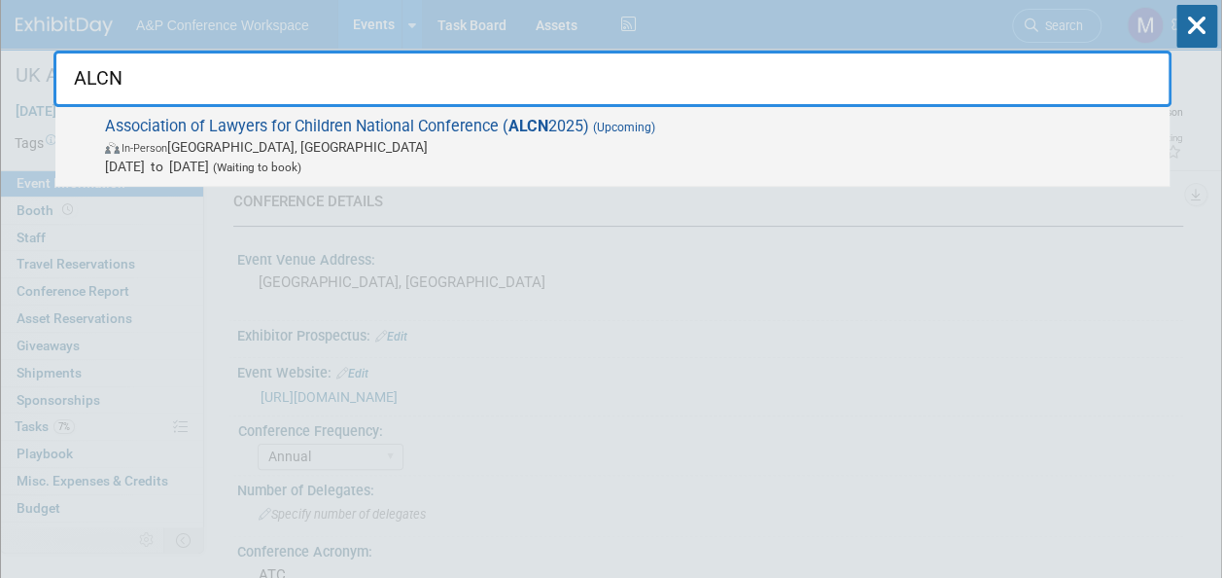
type input "ALCN"
click at [619, 130] on span "(Upcoming)" at bounding box center [622, 128] width 66 height 14
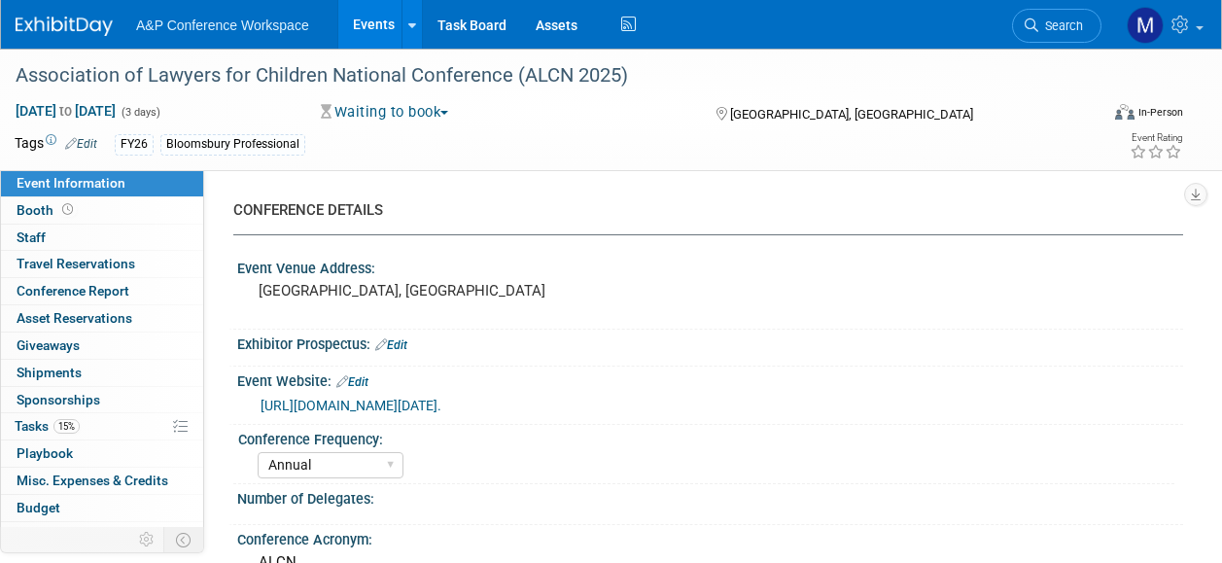
select select "Annual"
select select "Level 2"
select select "In-Person Booth"
select select "Law"
select select "Bloomsbury Professional"
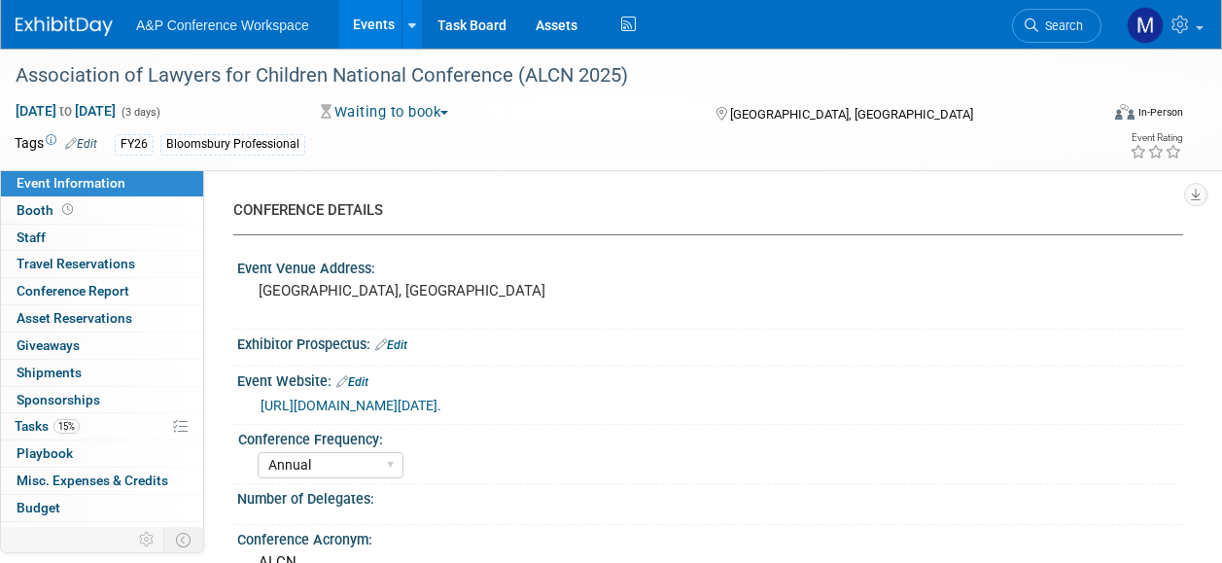
select select "[PERSON_NAME]"
select select "Networking/Commissioning"
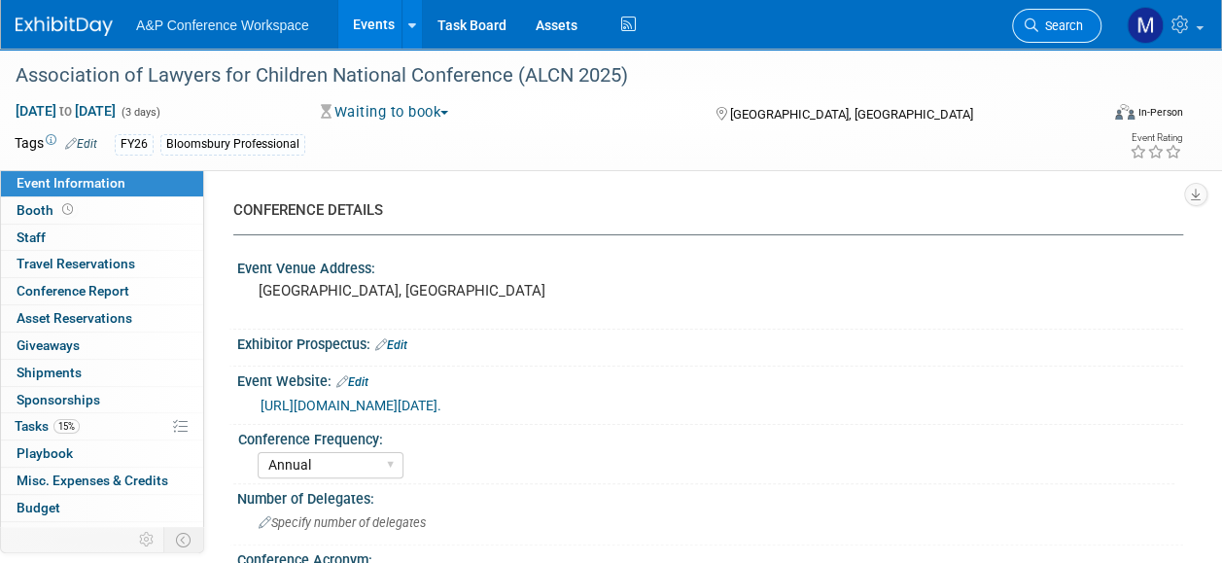
click at [1074, 26] on span "Search" at bounding box center [1060, 25] width 45 height 15
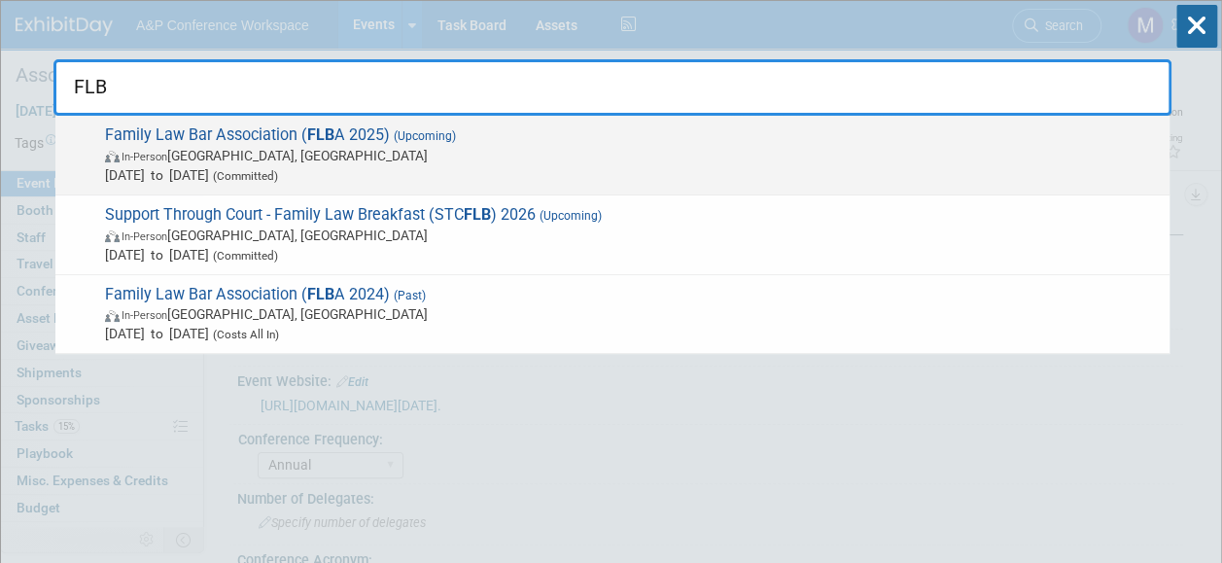
type input "FLB"
click at [349, 135] on span "Family Law Bar Association ( FLB A 2025) (Upcoming) In-Person Birmingham, Unite…" at bounding box center [629, 154] width 1061 height 59
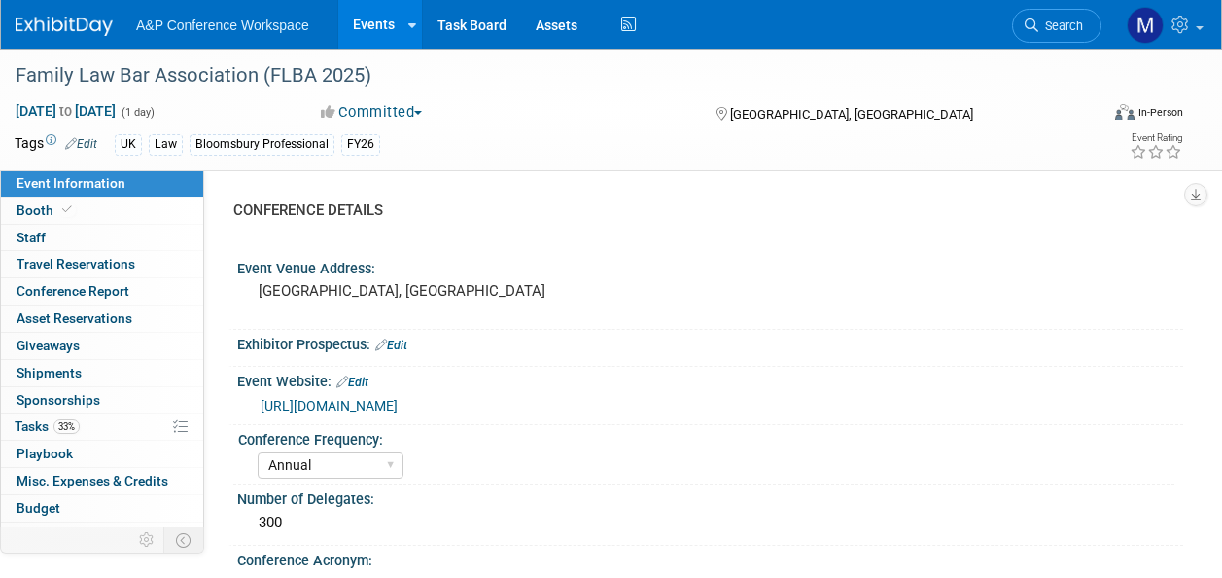
select select "Annual"
select select "Level 2"
select select "In-Person Booth"
select select "Law"
select select "Bloomsbury Professional"
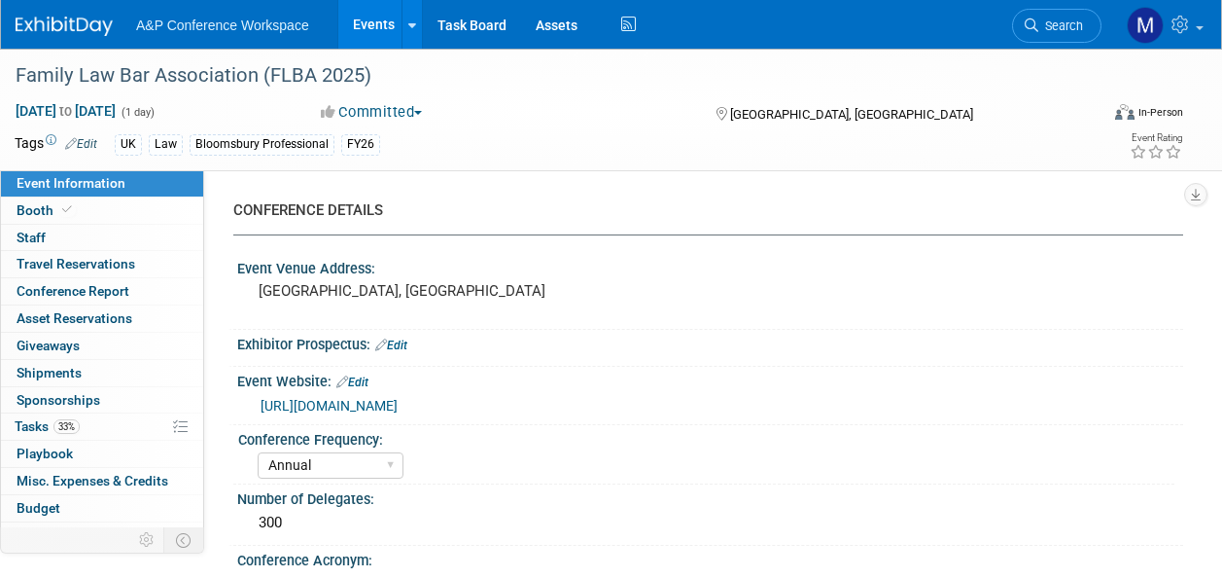
select select "[PERSON_NAME]"
select select "Networking/Commissioning"
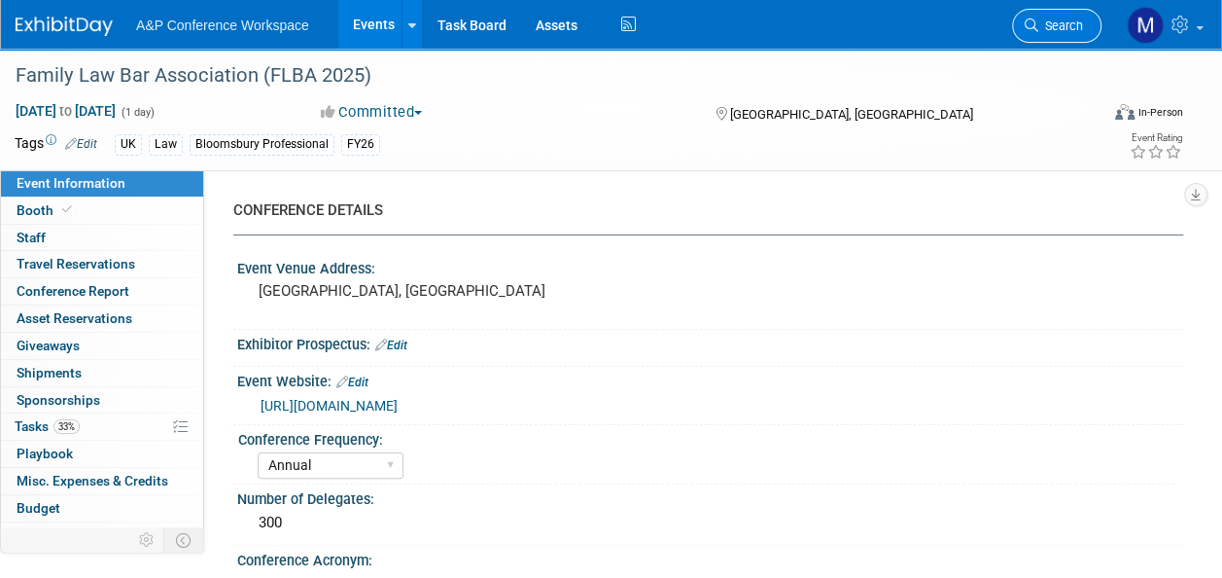
click at [1060, 10] on link "Search" at bounding box center [1056, 26] width 89 height 34
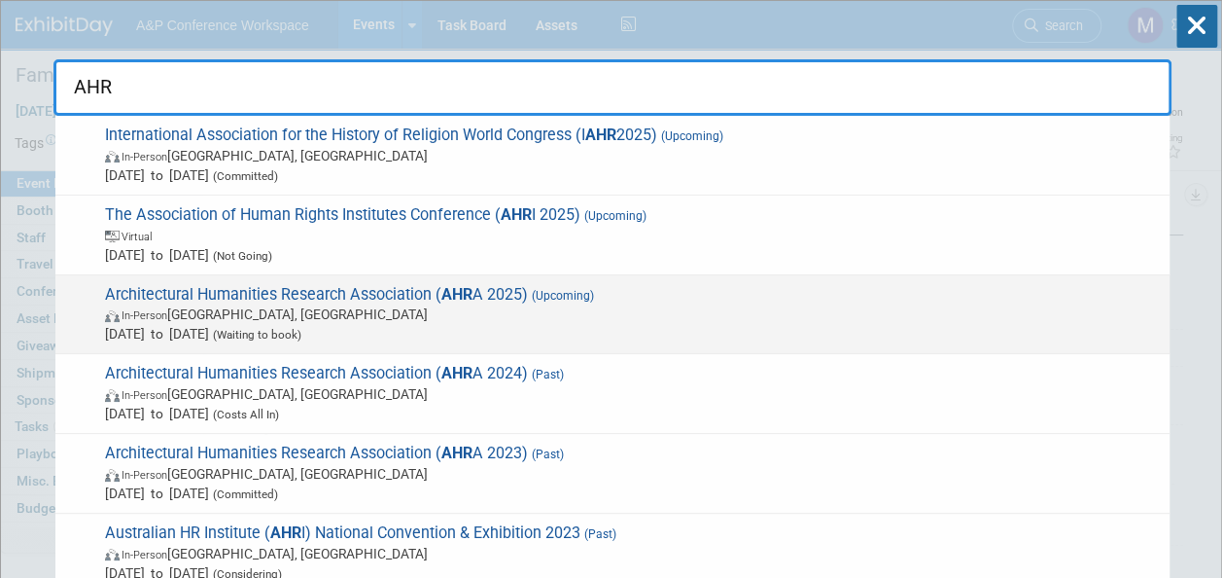
type input "AHR"
click at [515, 293] on span "Architectural Humanities Research Association ( AHR A 2025) (Upcoming) In-Perso…" at bounding box center [629, 314] width 1061 height 59
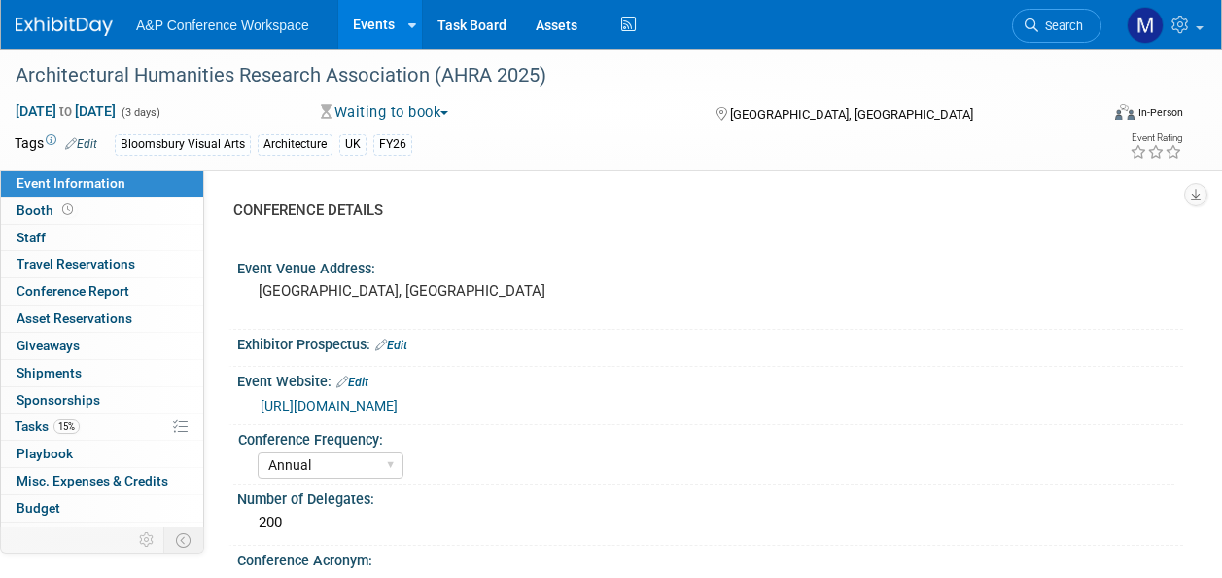
select select "Annual"
select select "Level 2"
select select "In-Person Booth"
select select "Architecture"
select select "Bloomsbury Visual Arts"
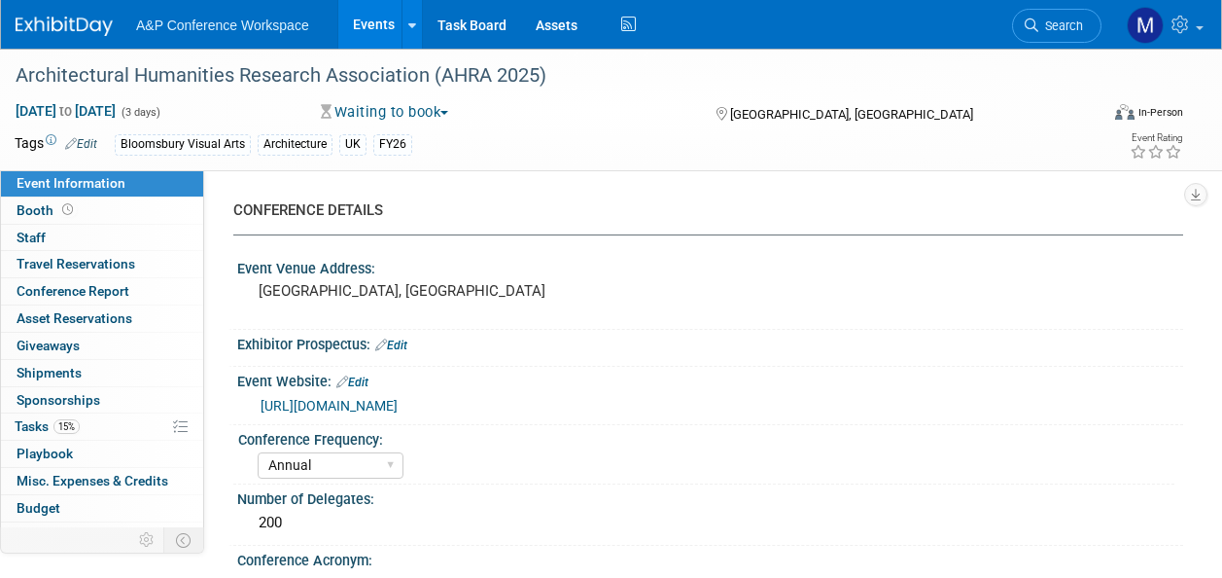
select select "[PERSON_NAME]"
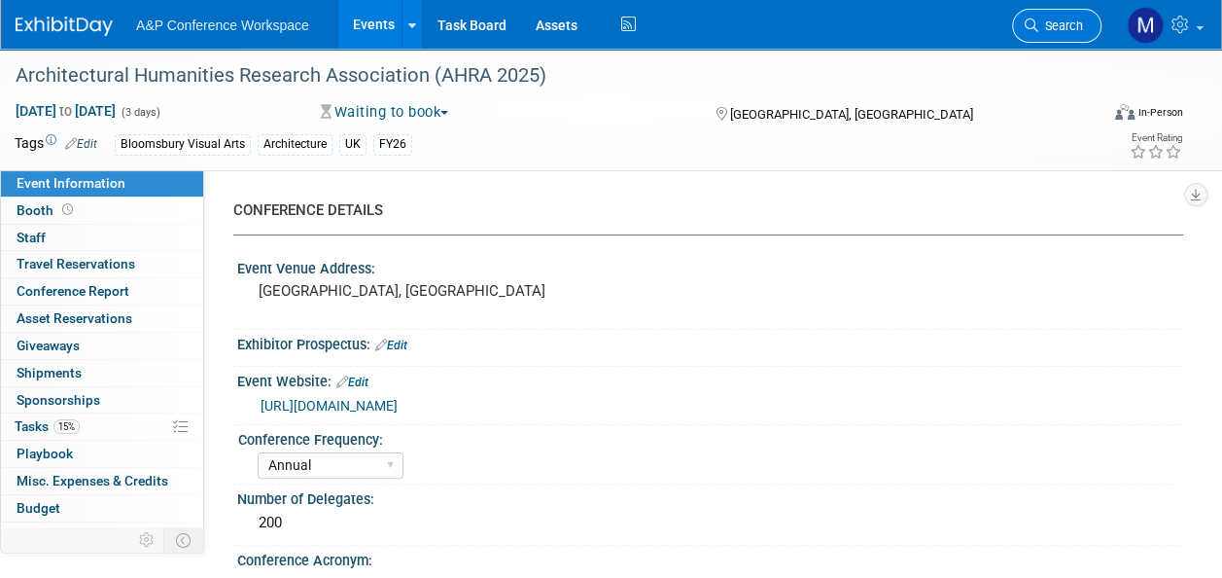
click at [1044, 17] on link "Search" at bounding box center [1056, 26] width 89 height 34
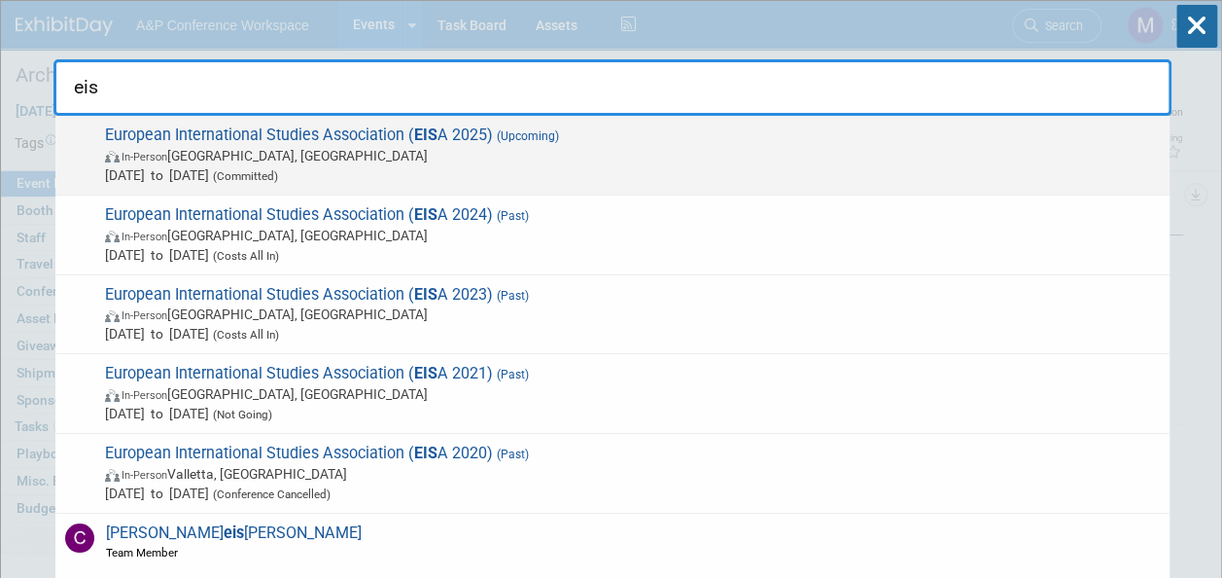
type input "eis"
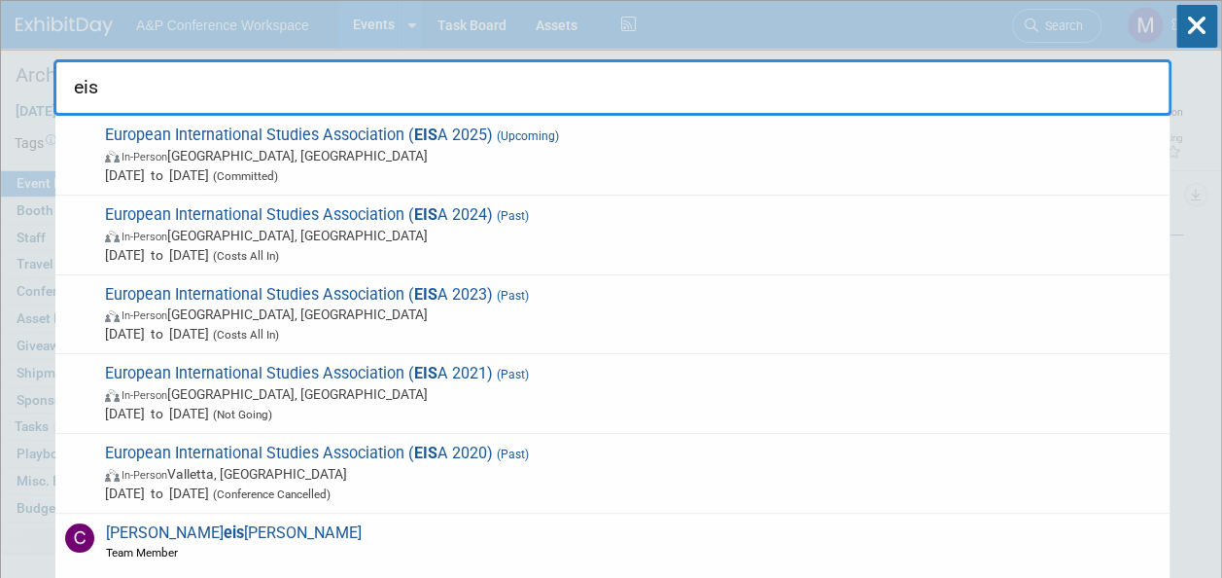
click at [263, 130] on span "European International Studies Association ( EIS A 2025) (Upcoming) In-Person B…" at bounding box center [629, 154] width 1061 height 59
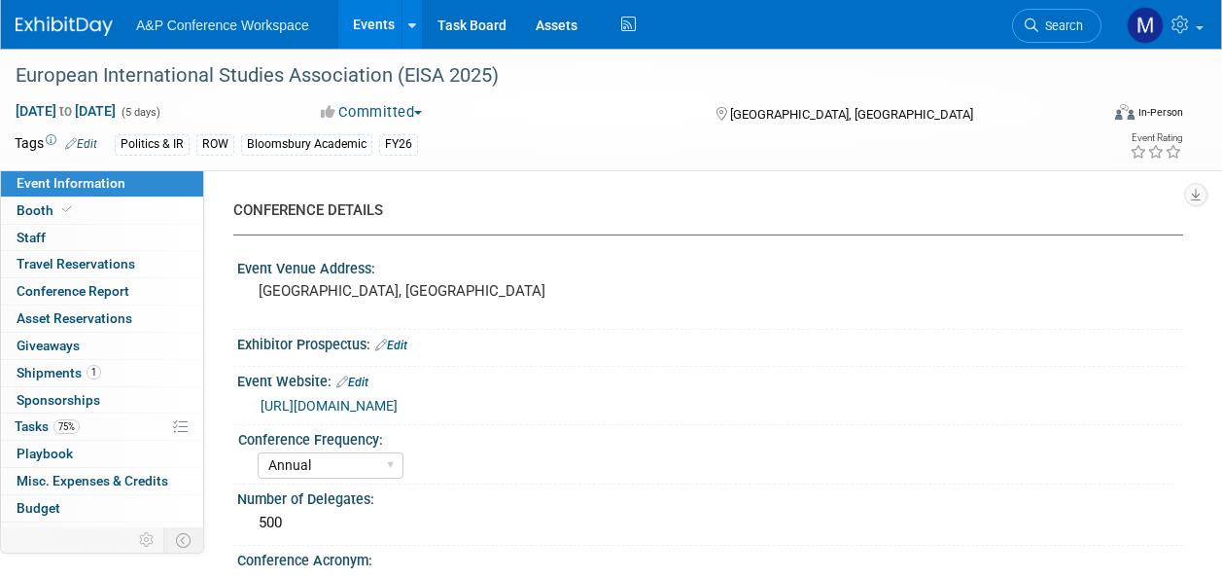
select select "Annual"
select select "Level 2"
select select "In-Person Booth"
select select "Politics & International Relations"
select select "Bloomsbury Academic"
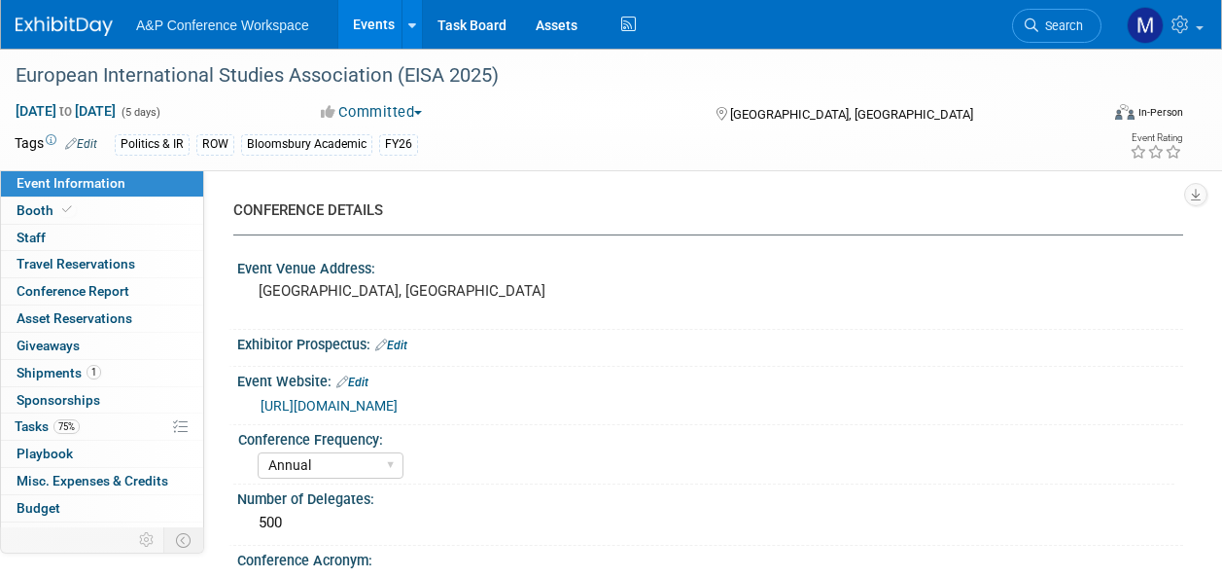
select select "[PERSON_NAME]"
select select "Brand/Subject Presence​"
